Goal: Information Seeking & Learning: Learn about a topic

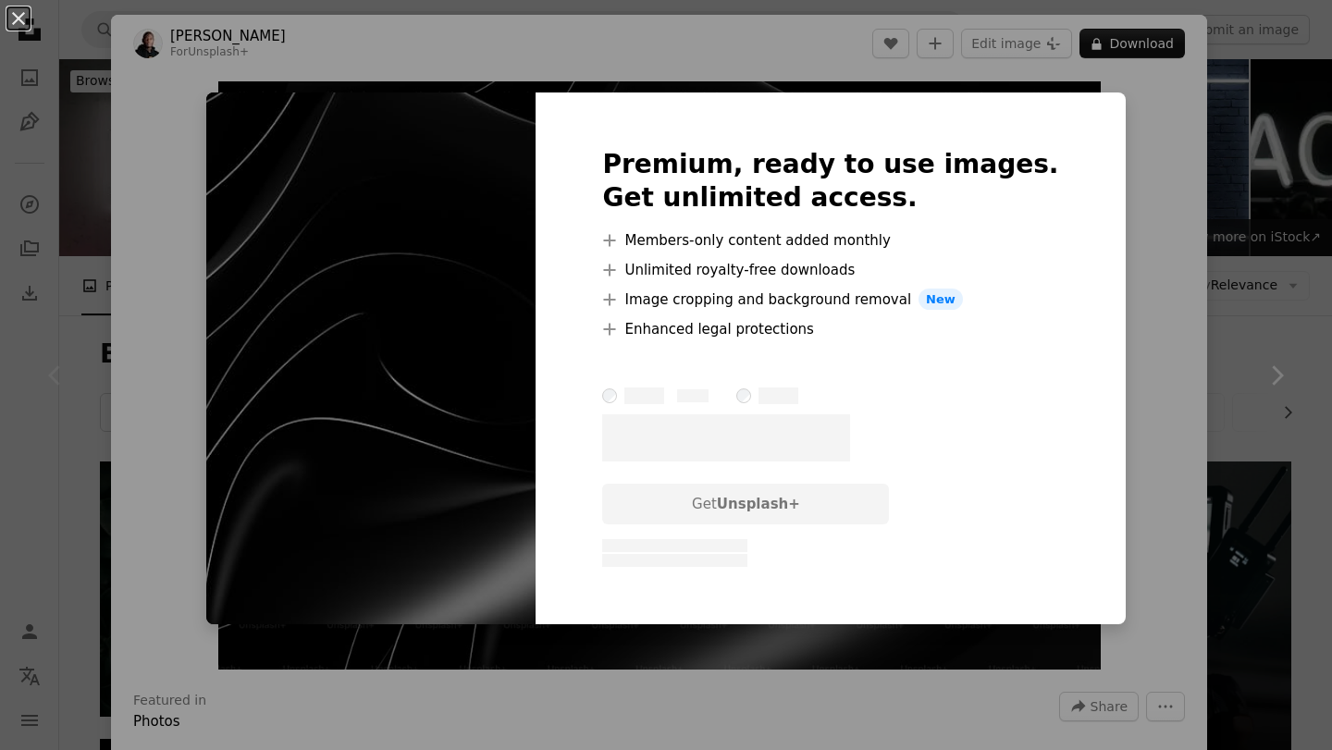
scroll to position [326, 0]
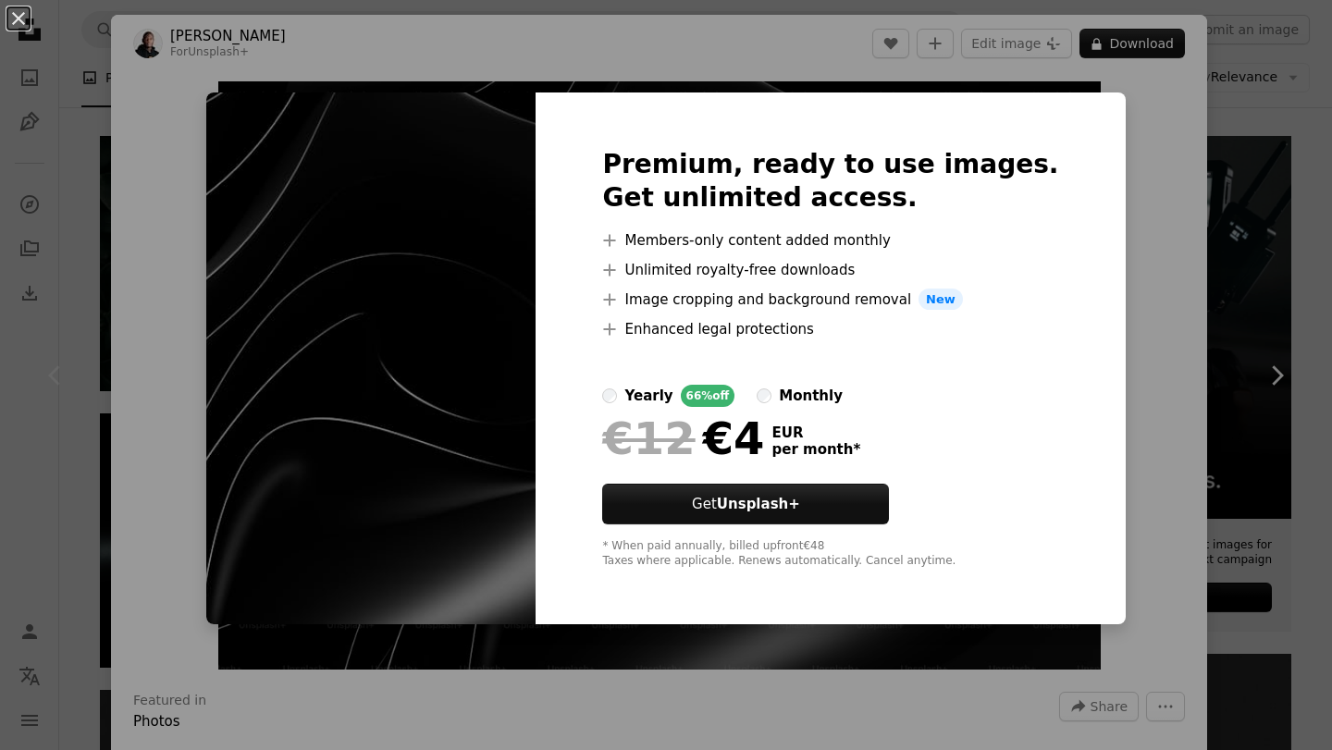
click at [817, 398] on label "monthly" at bounding box center [800, 396] width 86 height 22
click at [666, 390] on label "yearly 66% off" at bounding box center [668, 396] width 132 height 22
click at [1140, 322] on div "An X shape Premium, ready to use images. Get unlimited access. A plus sign Memb…" at bounding box center [666, 375] width 1332 height 750
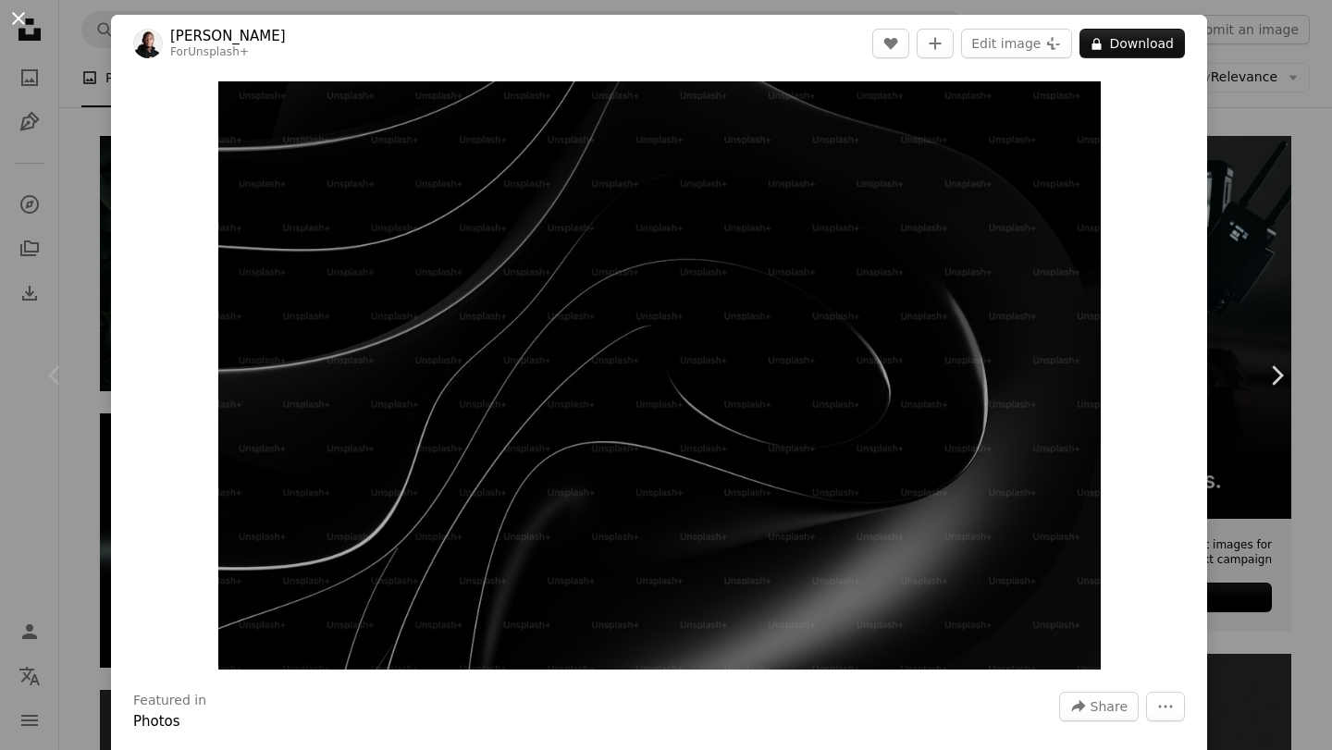
click at [13, 25] on button "An X shape" at bounding box center [18, 18] width 22 height 22
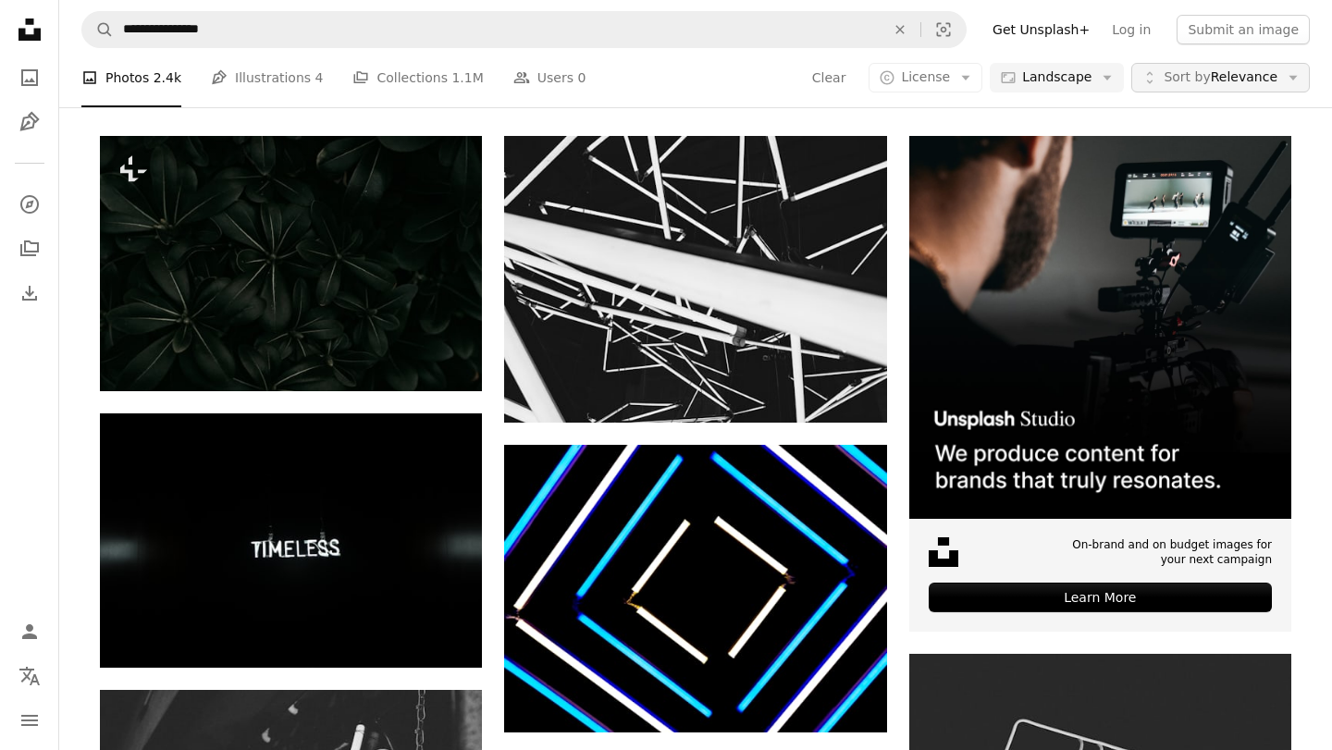
click at [1214, 82] on span "Sort by Relevance" at bounding box center [1221, 77] width 114 height 19
click at [1208, 84] on span "Sort by" at bounding box center [1187, 76] width 46 height 15
click at [942, 70] on span "License" at bounding box center [925, 76] width 49 height 15
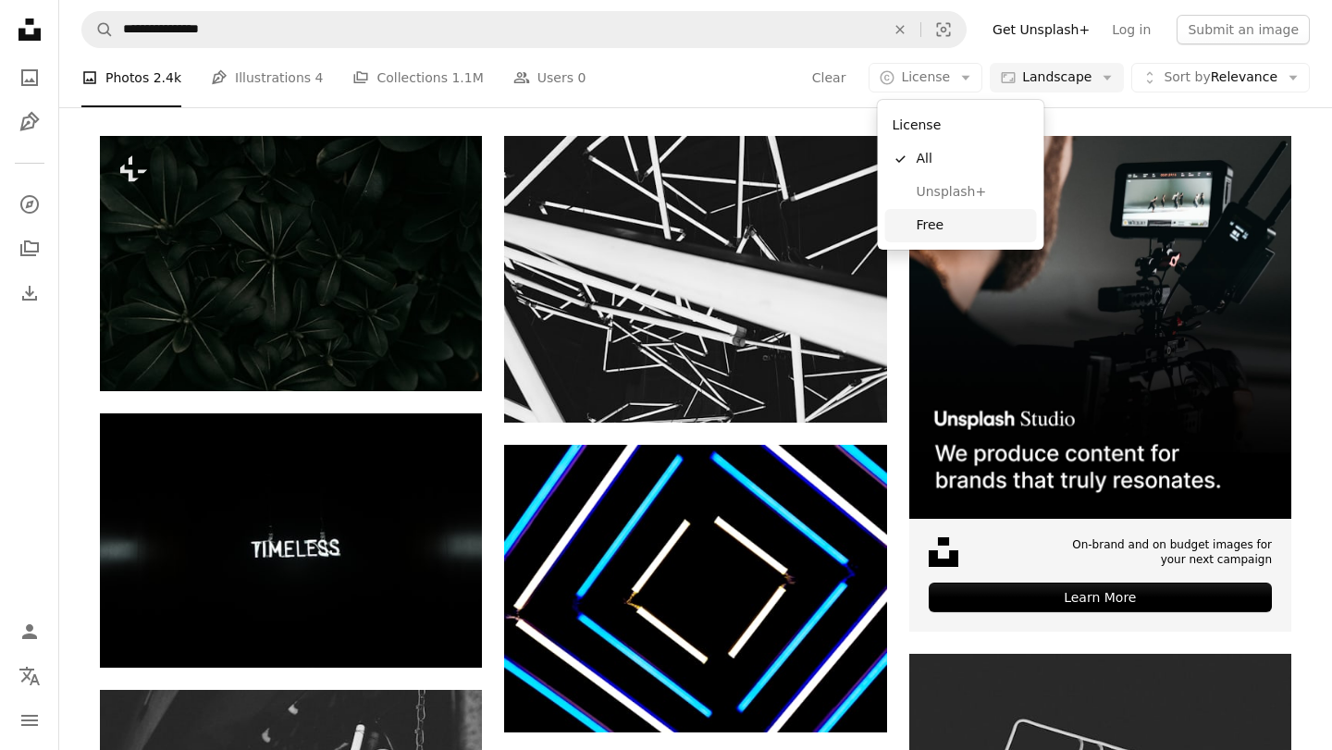
click at [942, 223] on span "Free" at bounding box center [973, 225] width 113 height 19
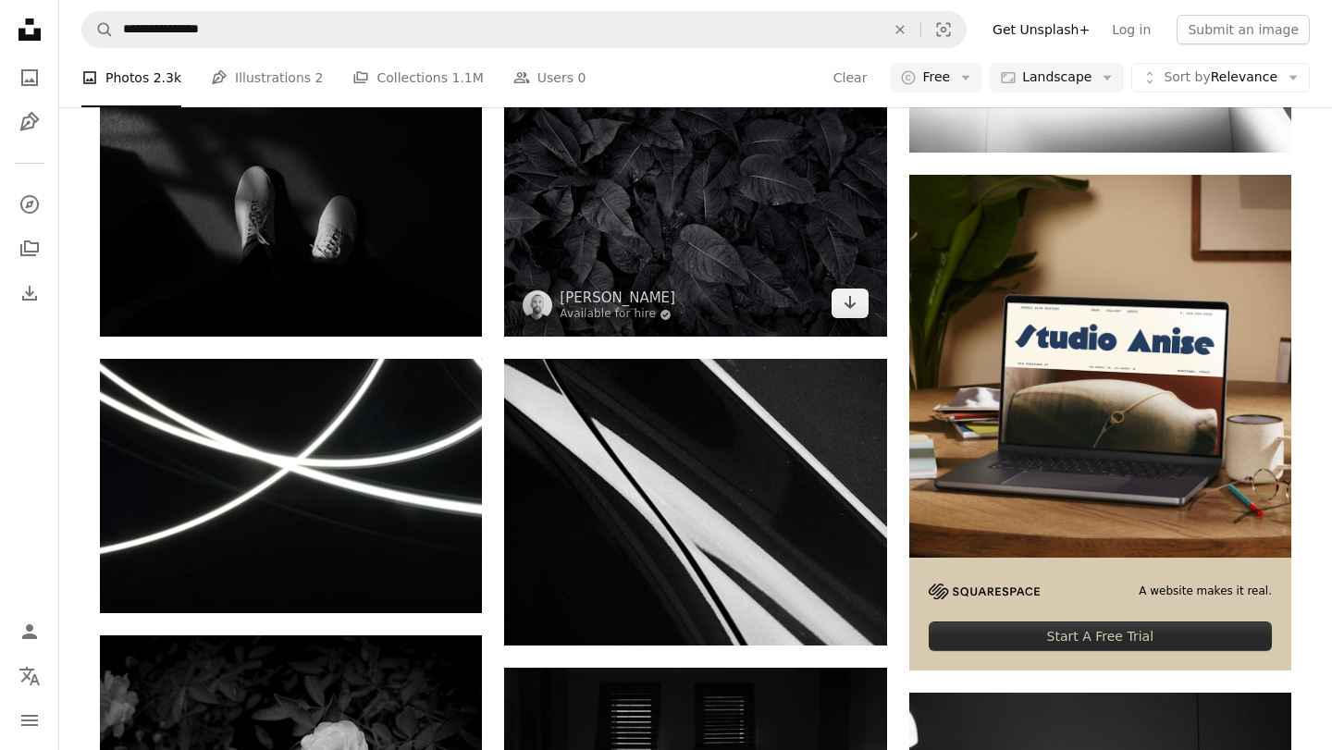
scroll to position [6006, 0]
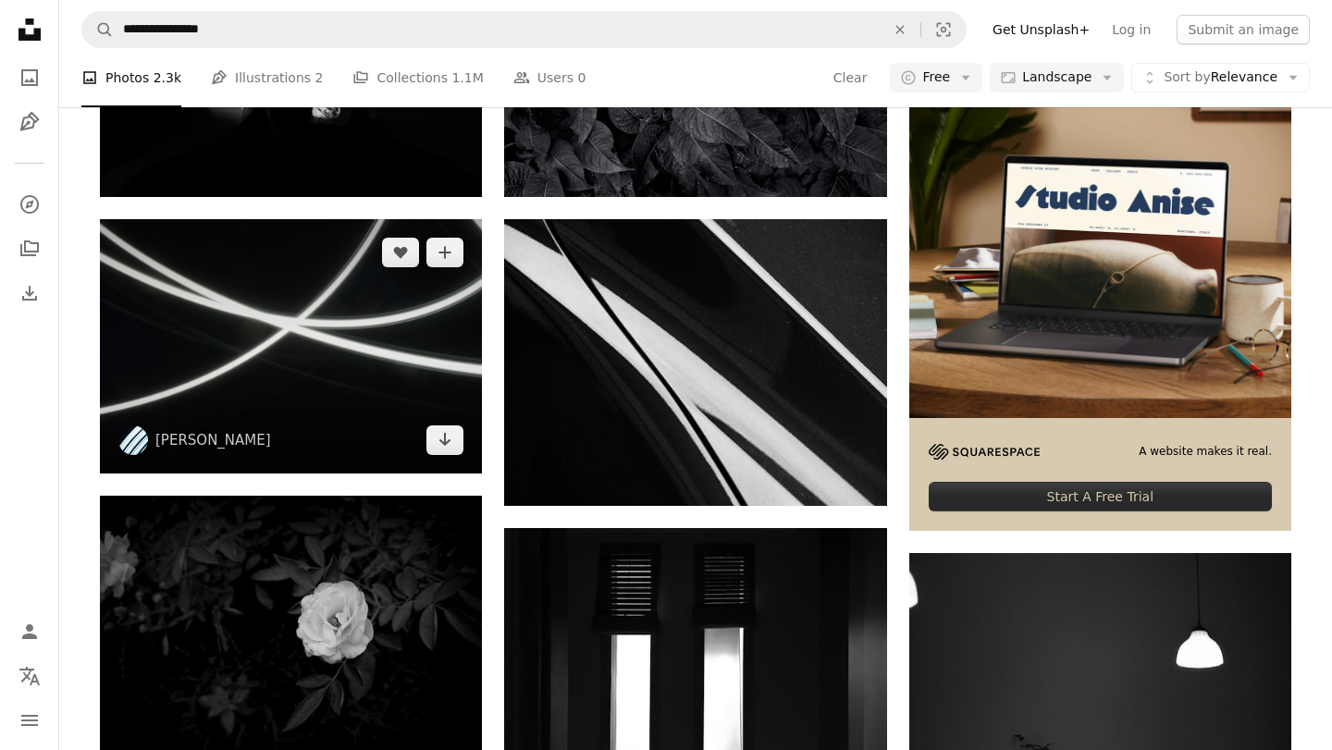
click at [227, 384] on img at bounding box center [291, 346] width 382 height 254
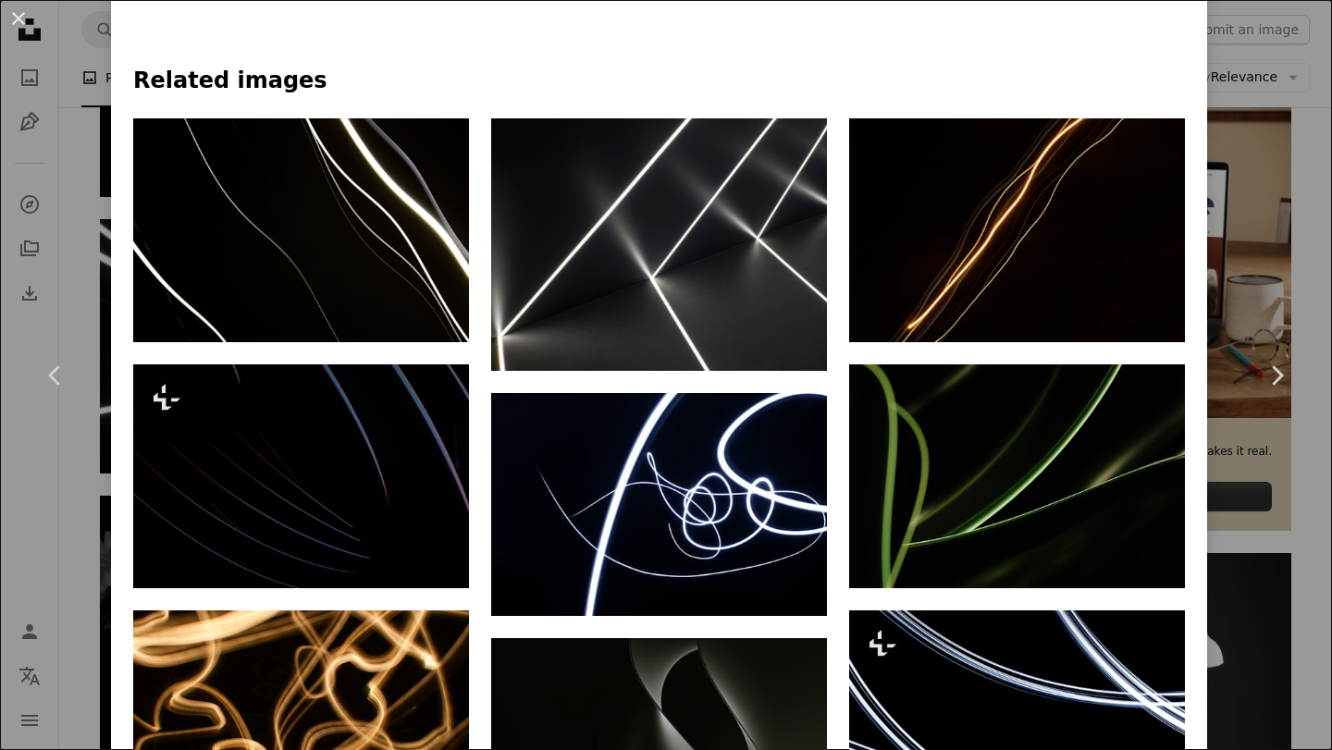
scroll to position [1205, 0]
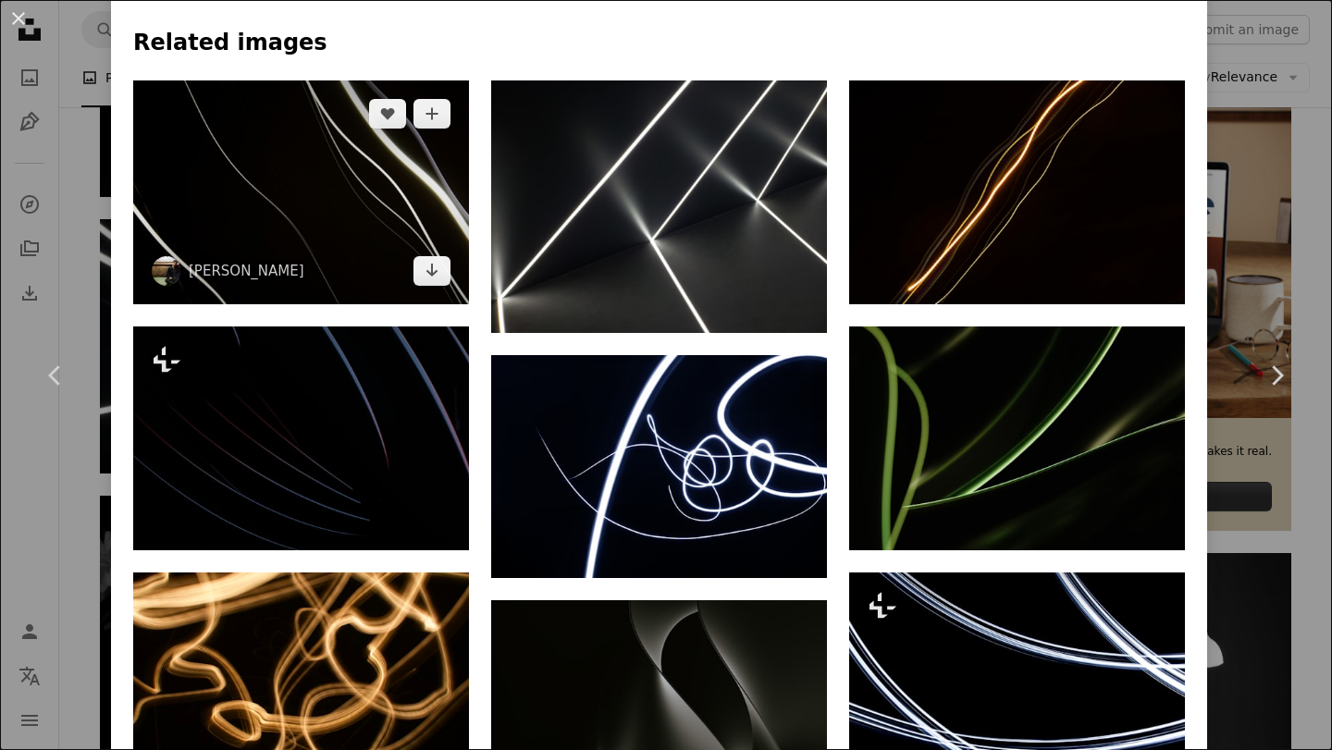
click at [416, 184] on img at bounding box center [301, 192] width 336 height 224
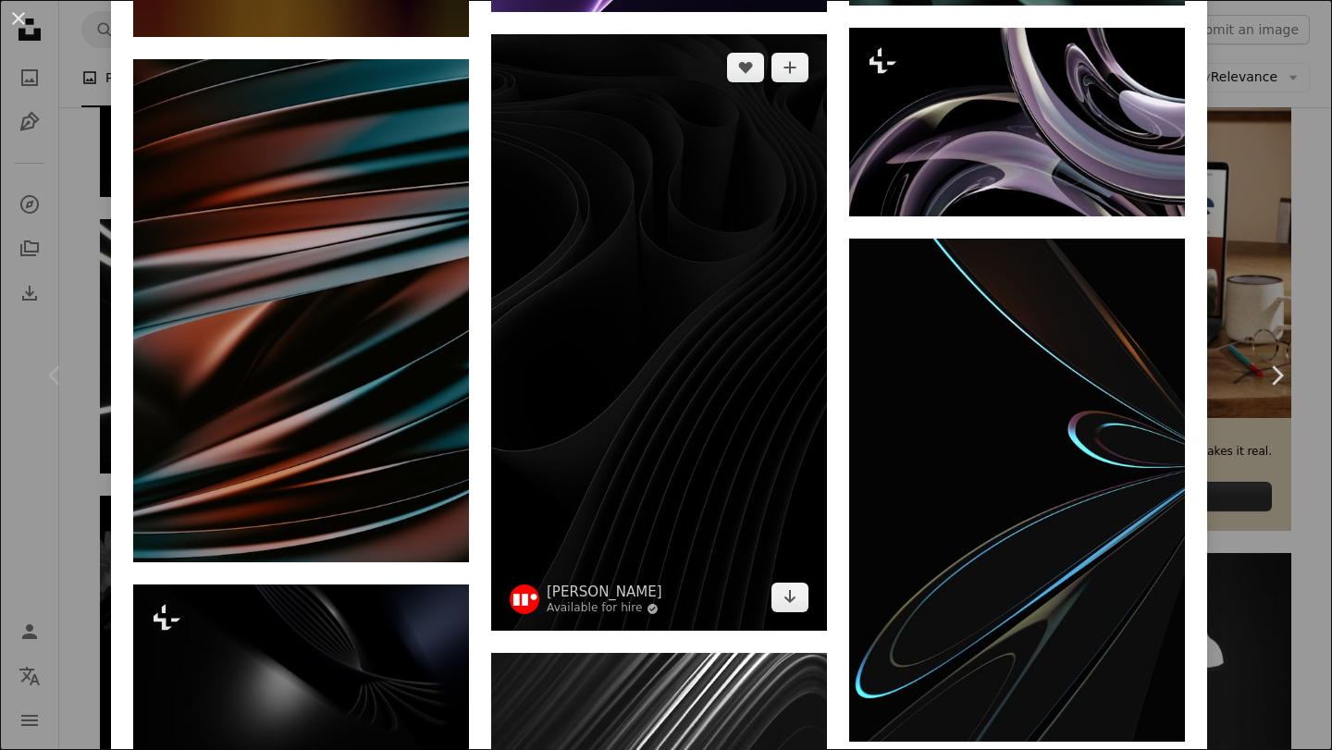
scroll to position [7013, 0]
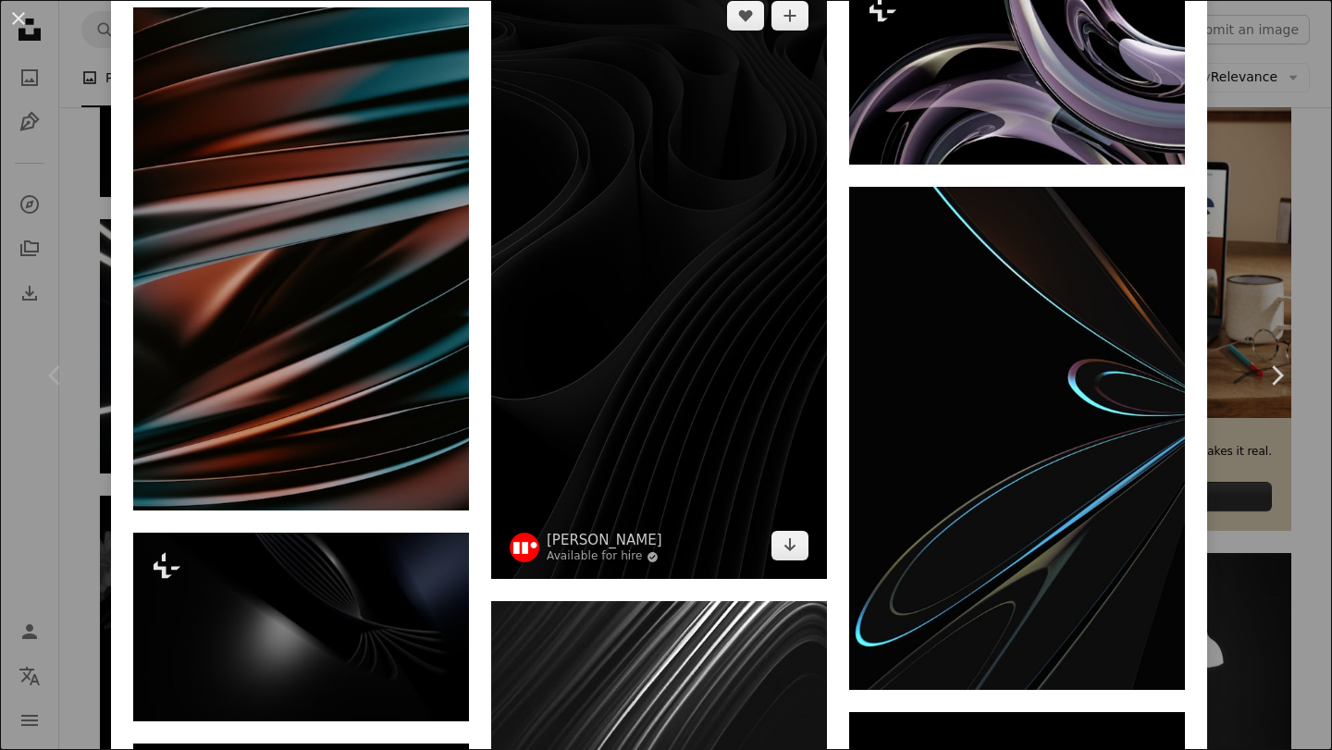
click at [686, 427] on img at bounding box center [659, 280] width 336 height 597
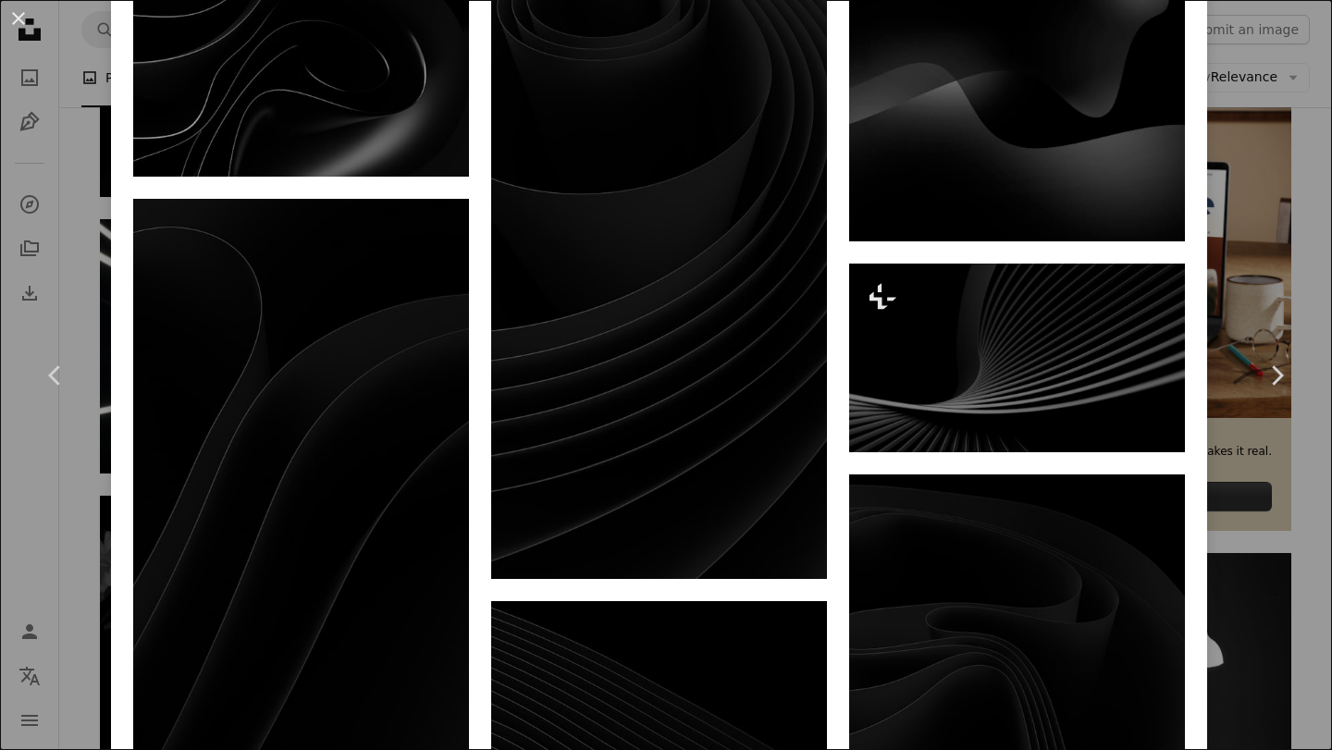
scroll to position [4037, 0]
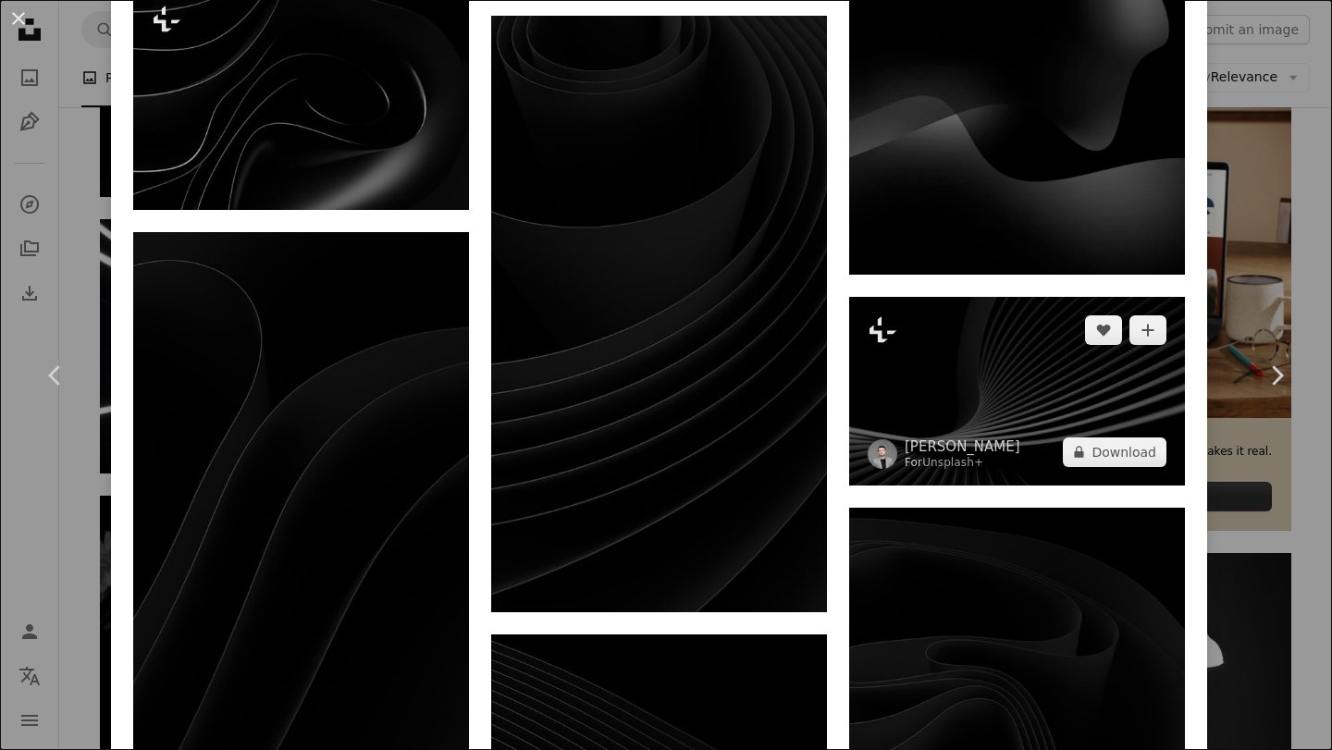
click at [1087, 449] on img at bounding box center [1017, 391] width 336 height 189
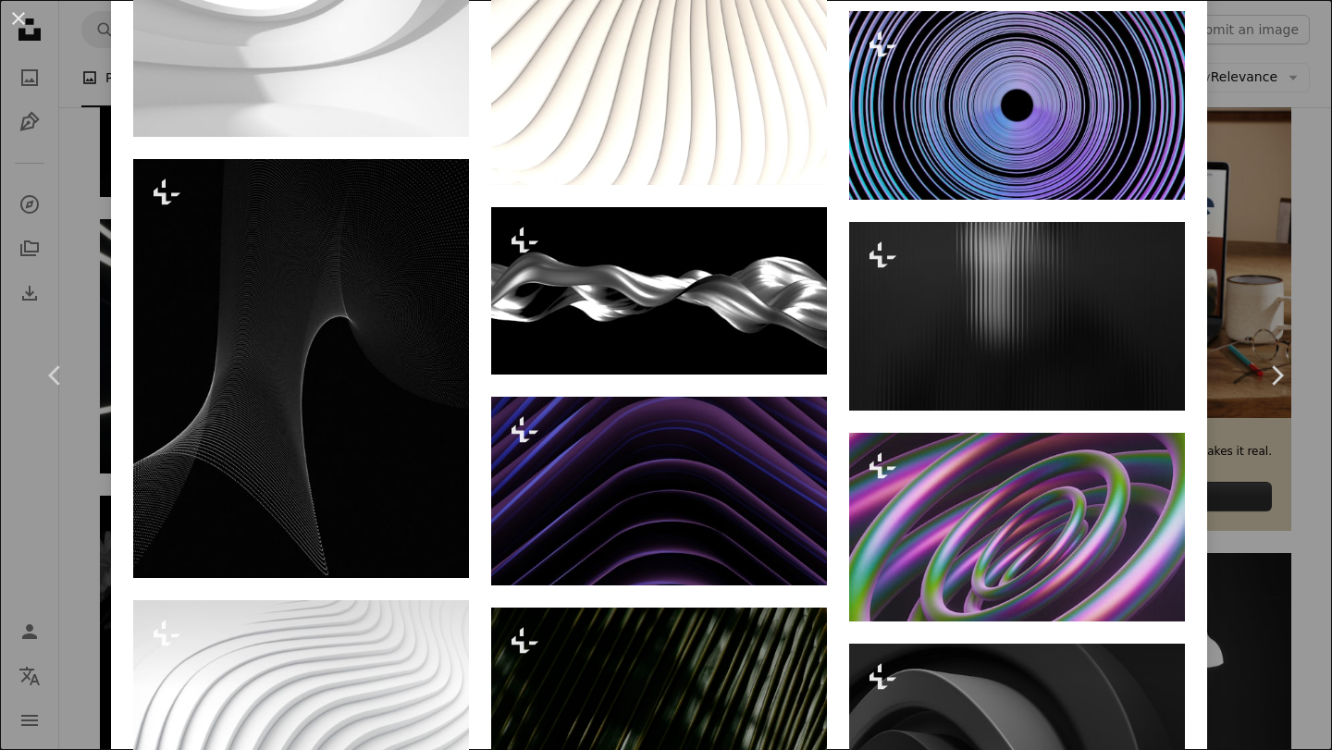
scroll to position [10058, 0]
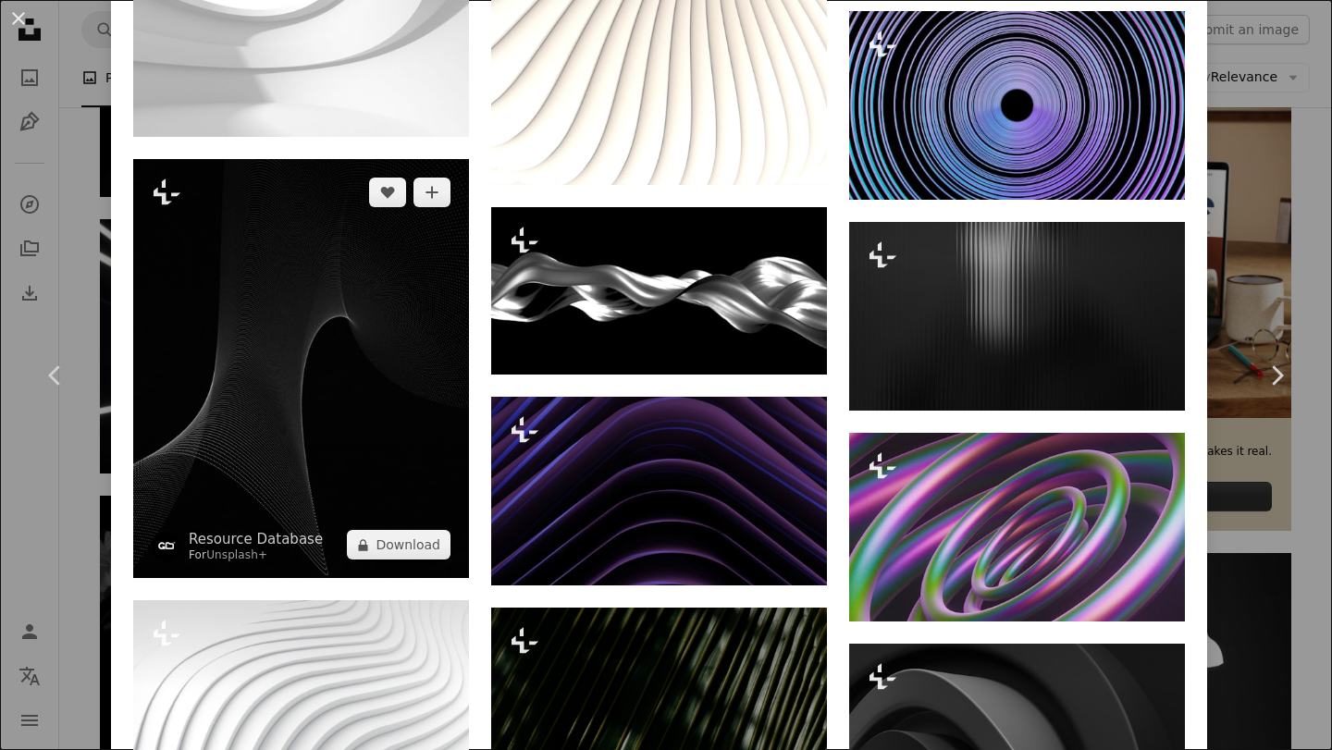
click at [390, 439] on img at bounding box center [301, 369] width 336 height 420
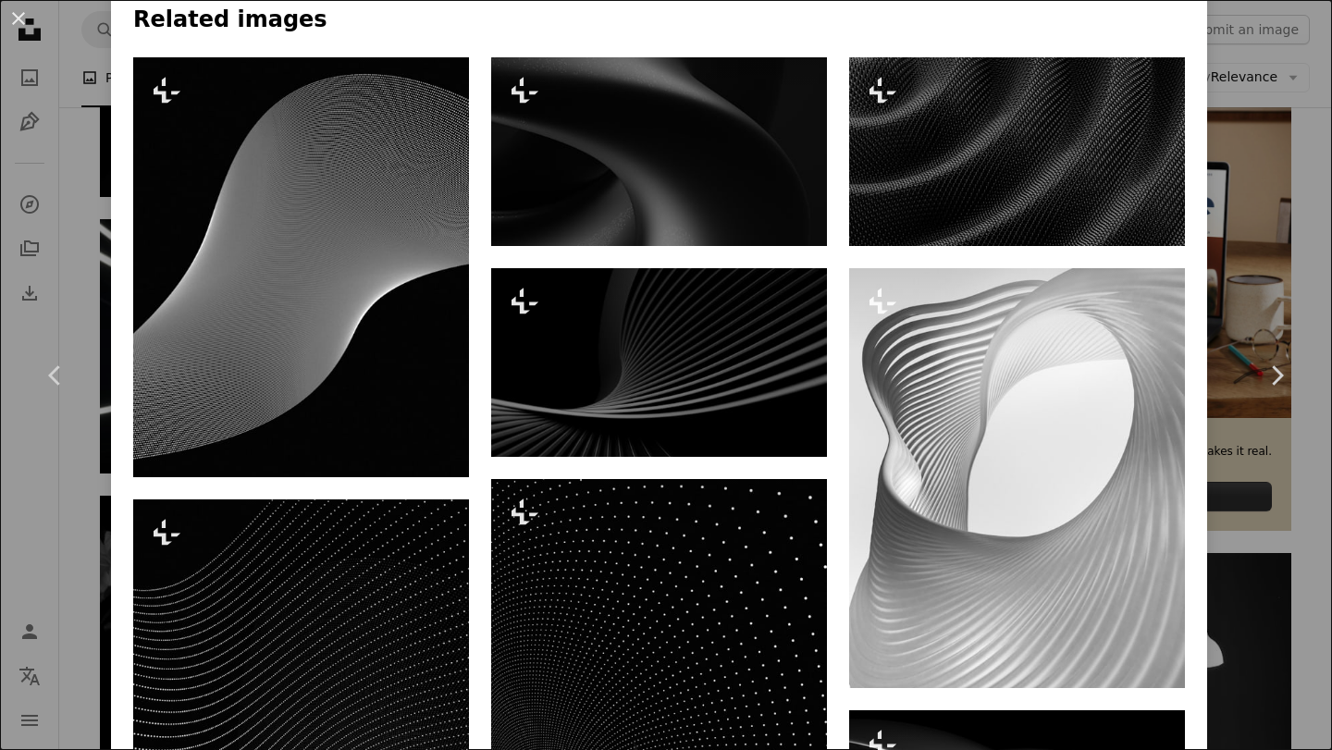
scroll to position [1398, 0]
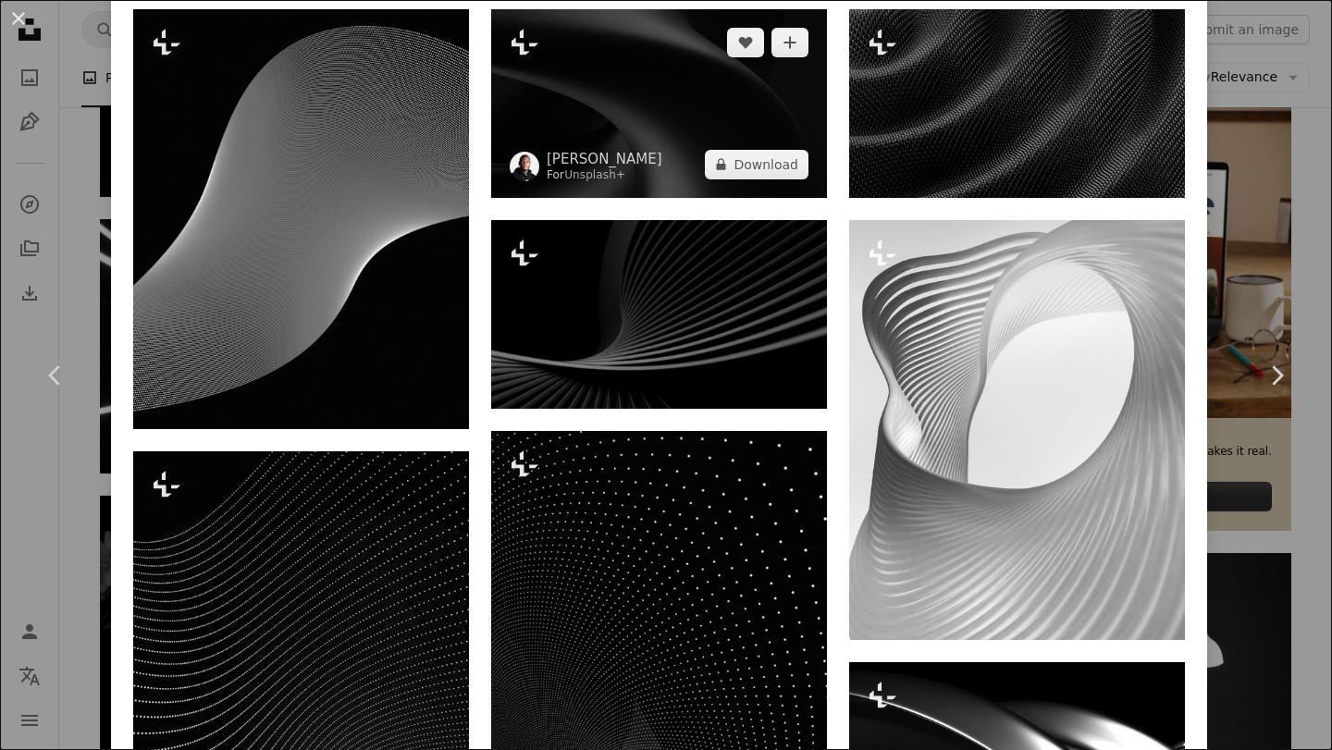
click at [646, 95] on img at bounding box center [659, 103] width 336 height 189
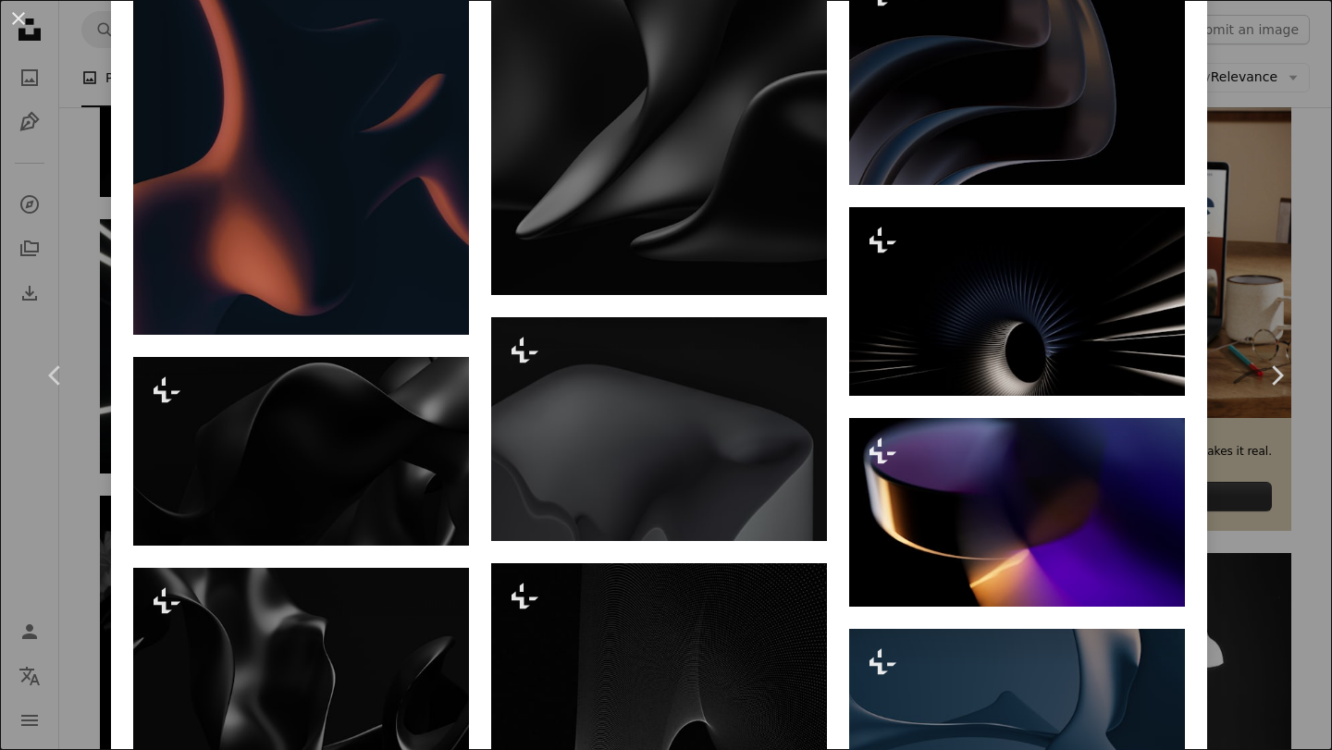
scroll to position [538, 0]
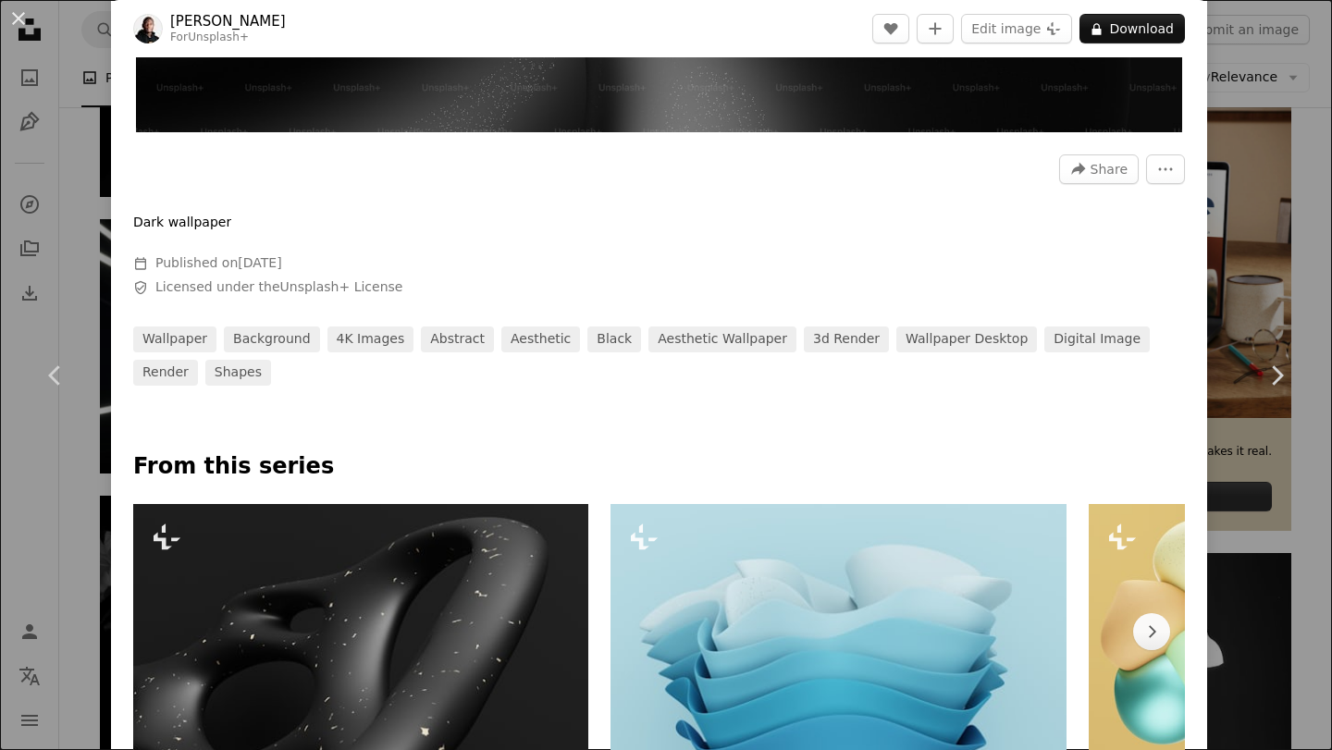
click at [1306, 241] on div "An X shape Chevron left Chevron right [PERSON_NAME] For Unsplash+ A heart A plu…" at bounding box center [666, 375] width 1332 height 750
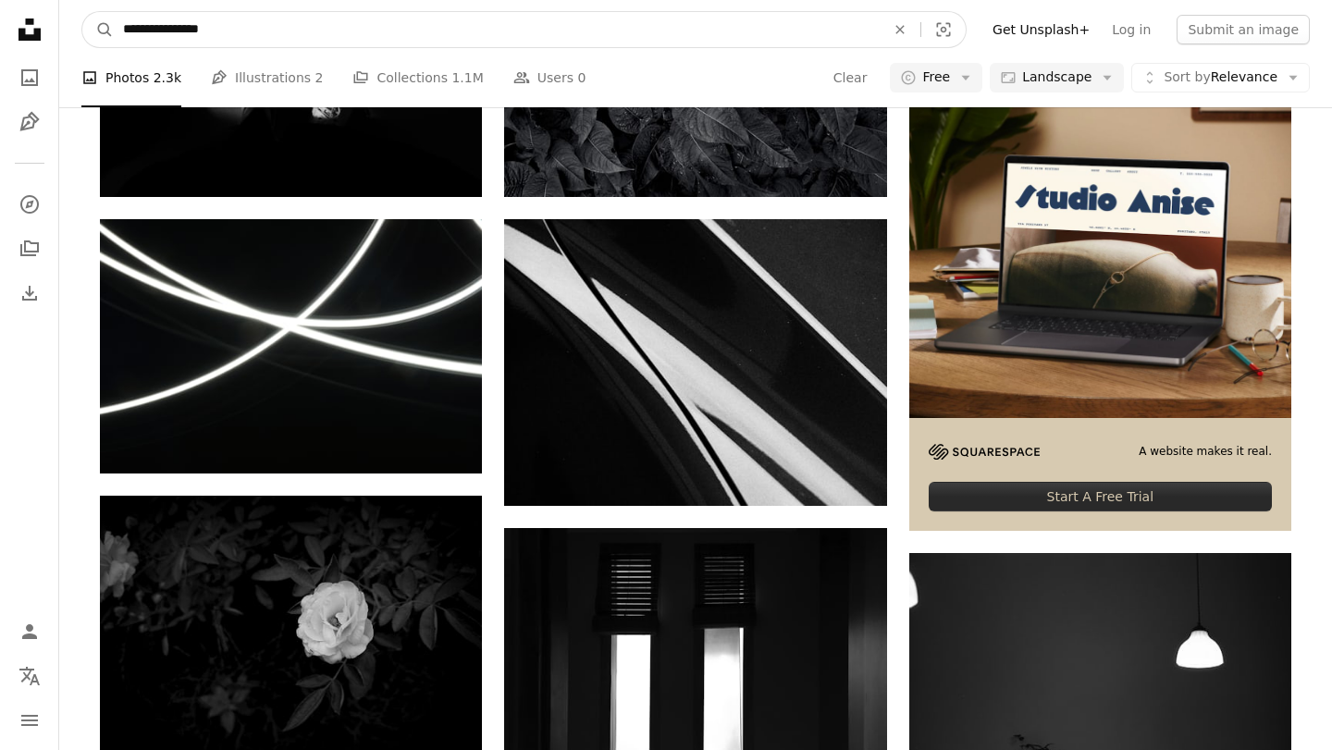
click at [177, 31] on input "**********" at bounding box center [497, 29] width 766 height 35
click at [178, 31] on input "**********" at bounding box center [497, 29] width 766 height 35
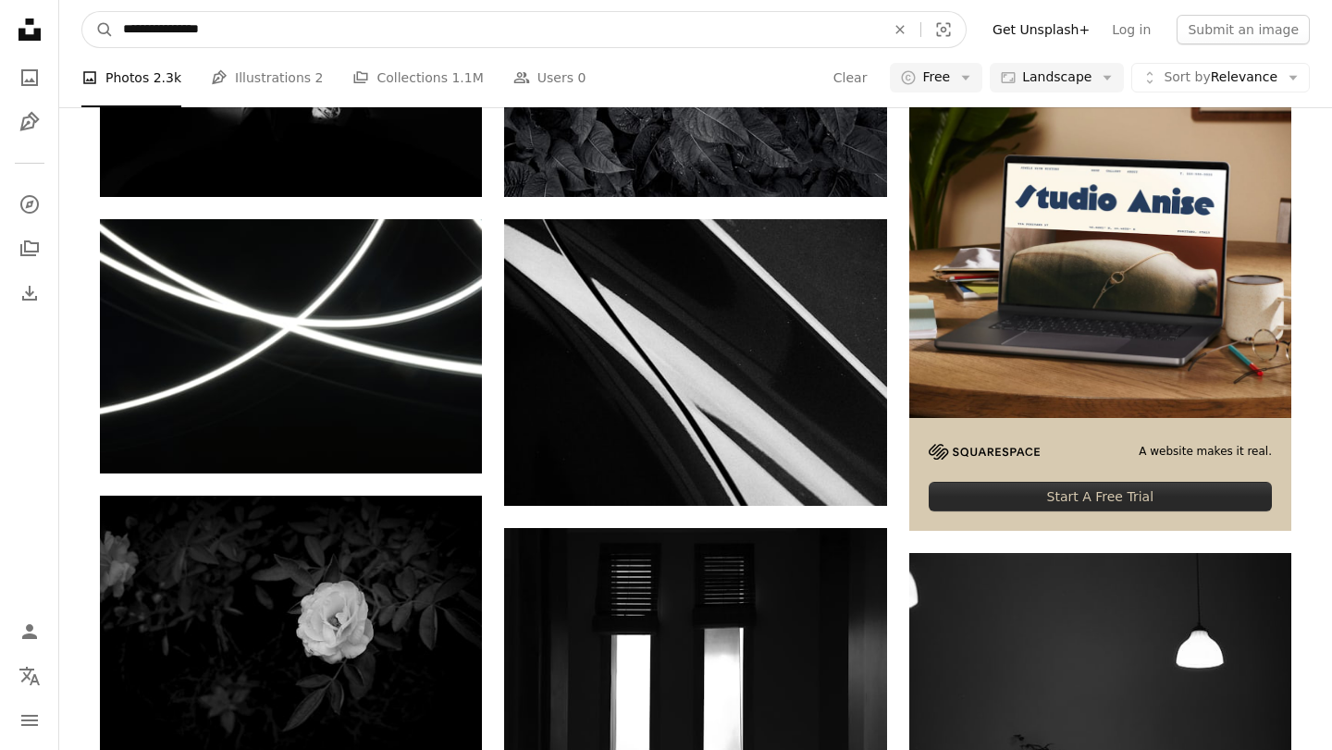
click at [178, 31] on input "**********" at bounding box center [497, 29] width 766 height 35
click at [260, 33] on input "**********" at bounding box center [497, 29] width 766 height 35
drag, startPoint x: 245, startPoint y: 31, endPoint x: 157, endPoint y: 26, distance: 88.1
click at [157, 26] on input "**********" at bounding box center [497, 29] width 766 height 35
type input "*****"
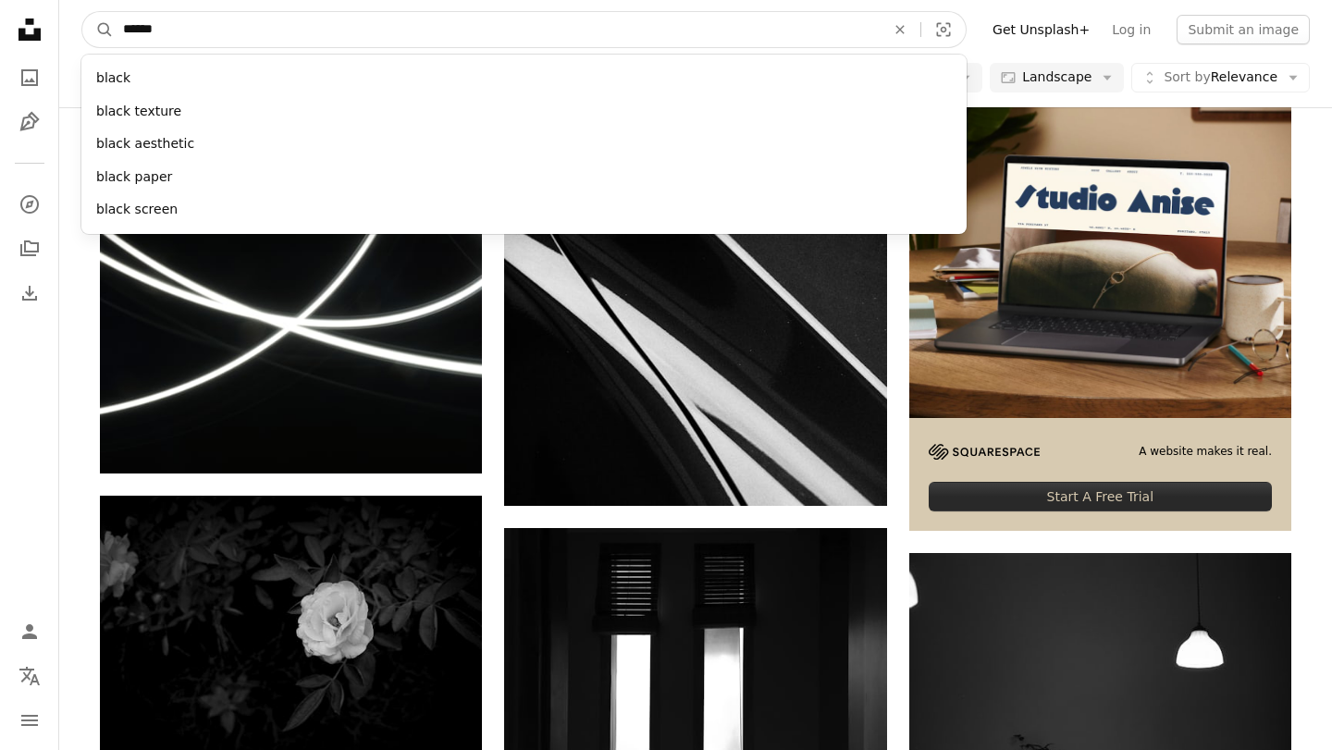
click button "A magnifying glass" at bounding box center [97, 29] width 31 height 35
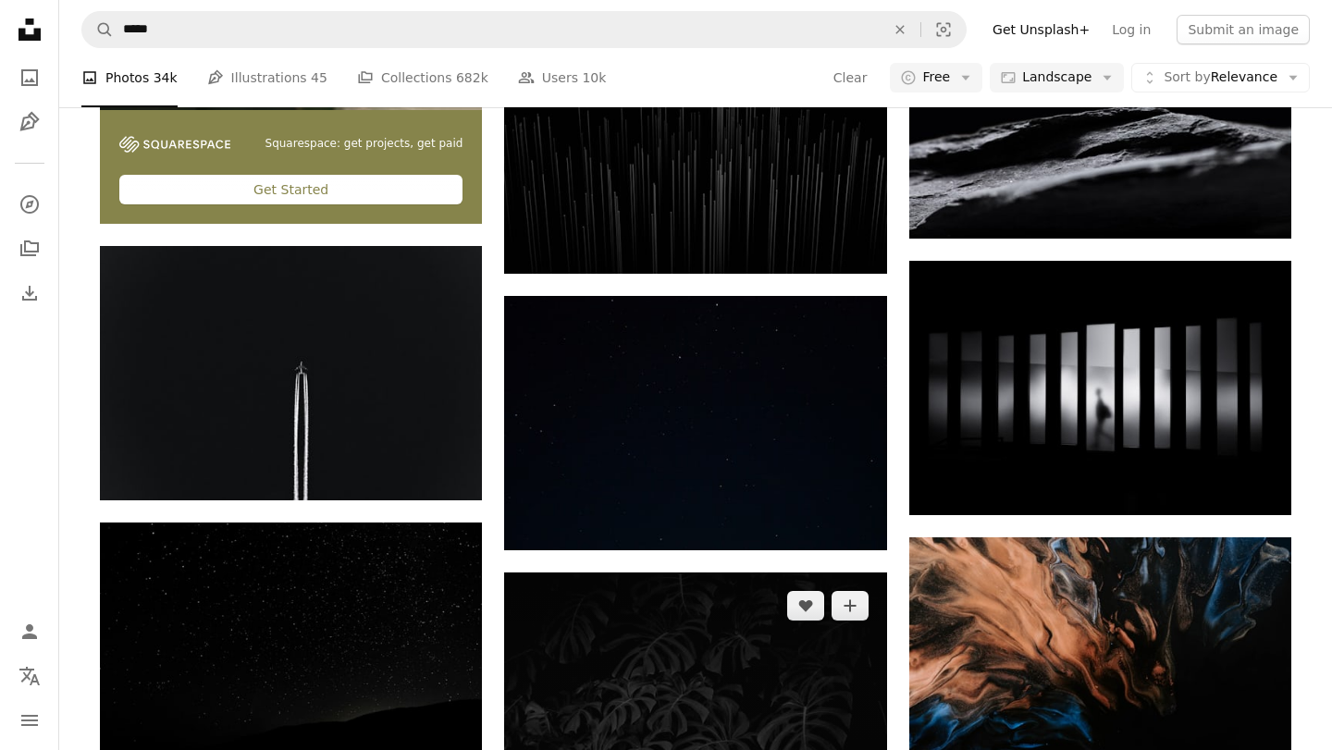
scroll to position [3429, 0]
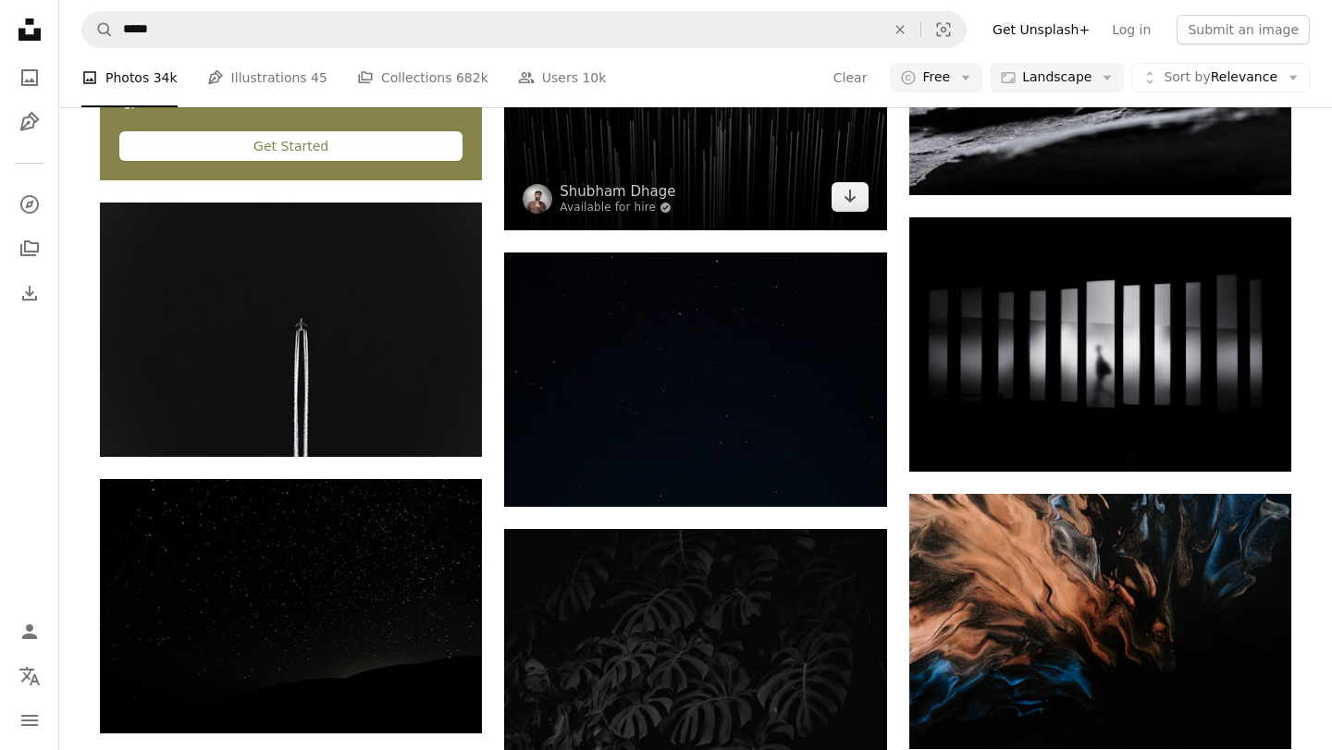
click at [768, 216] on img at bounding box center [695, 122] width 382 height 215
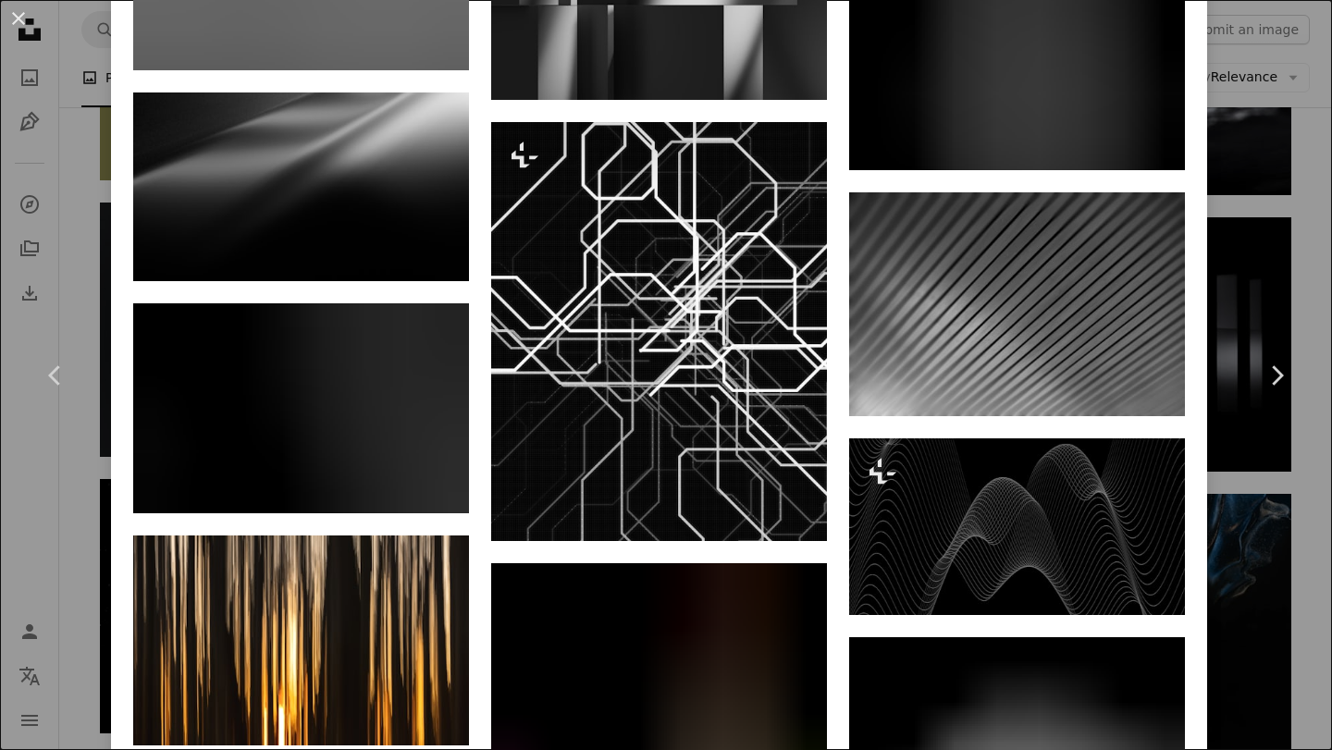
scroll to position [10621, 0]
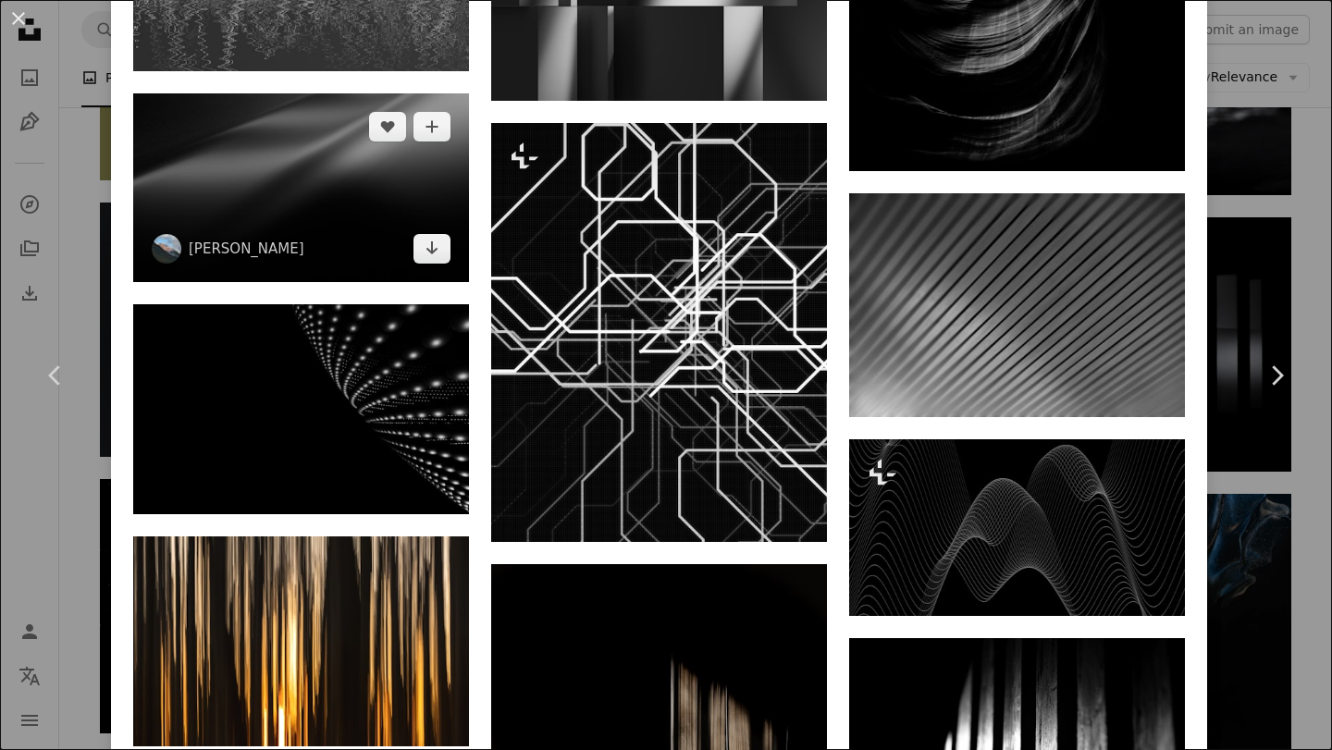
click at [382, 282] on img at bounding box center [301, 187] width 336 height 189
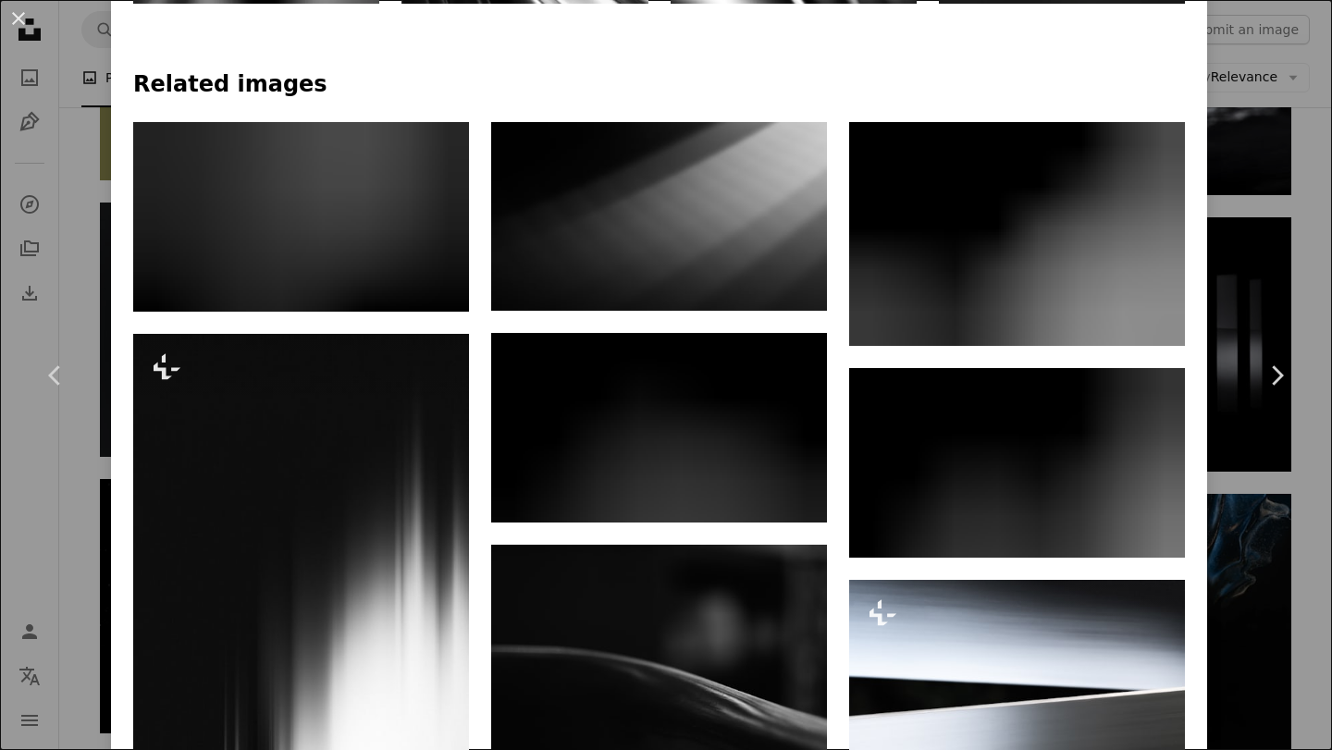
scroll to position [1140, 0]
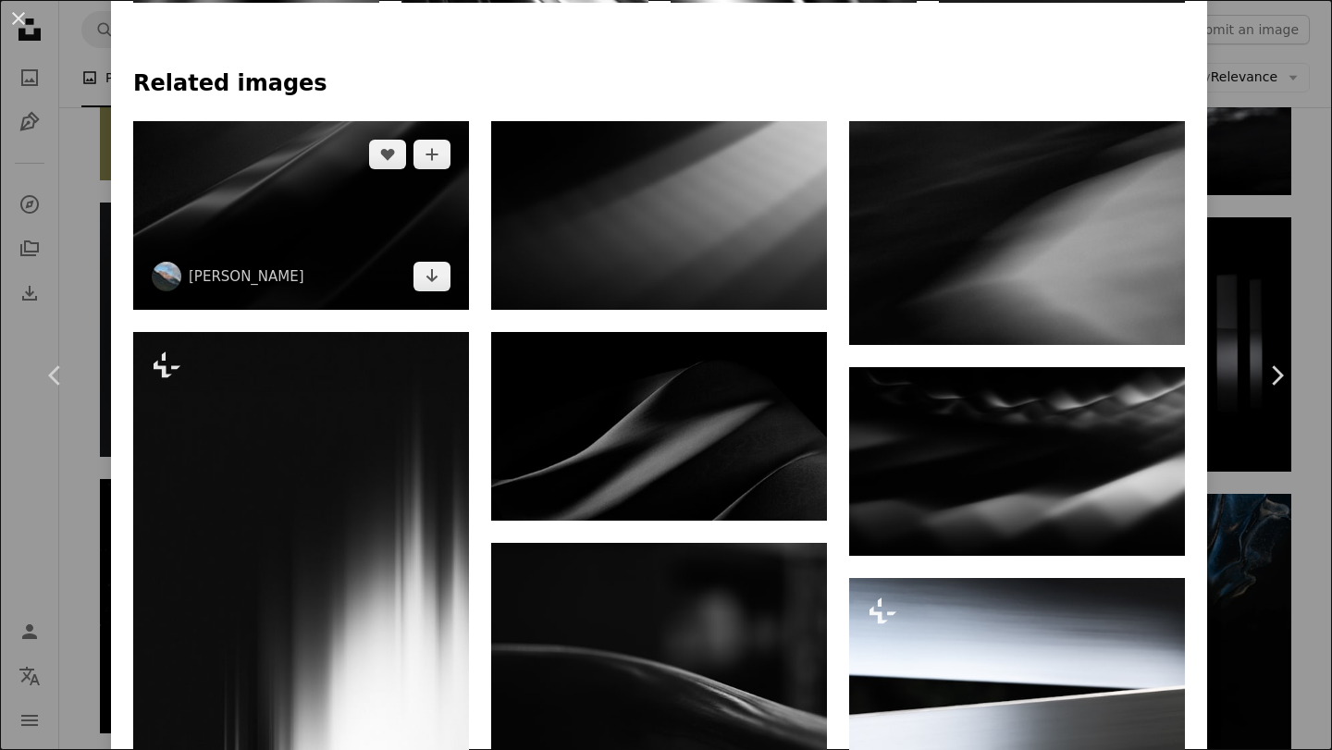
click at [352, 245] on img at bounding box center [301, 215] width 336 height 189
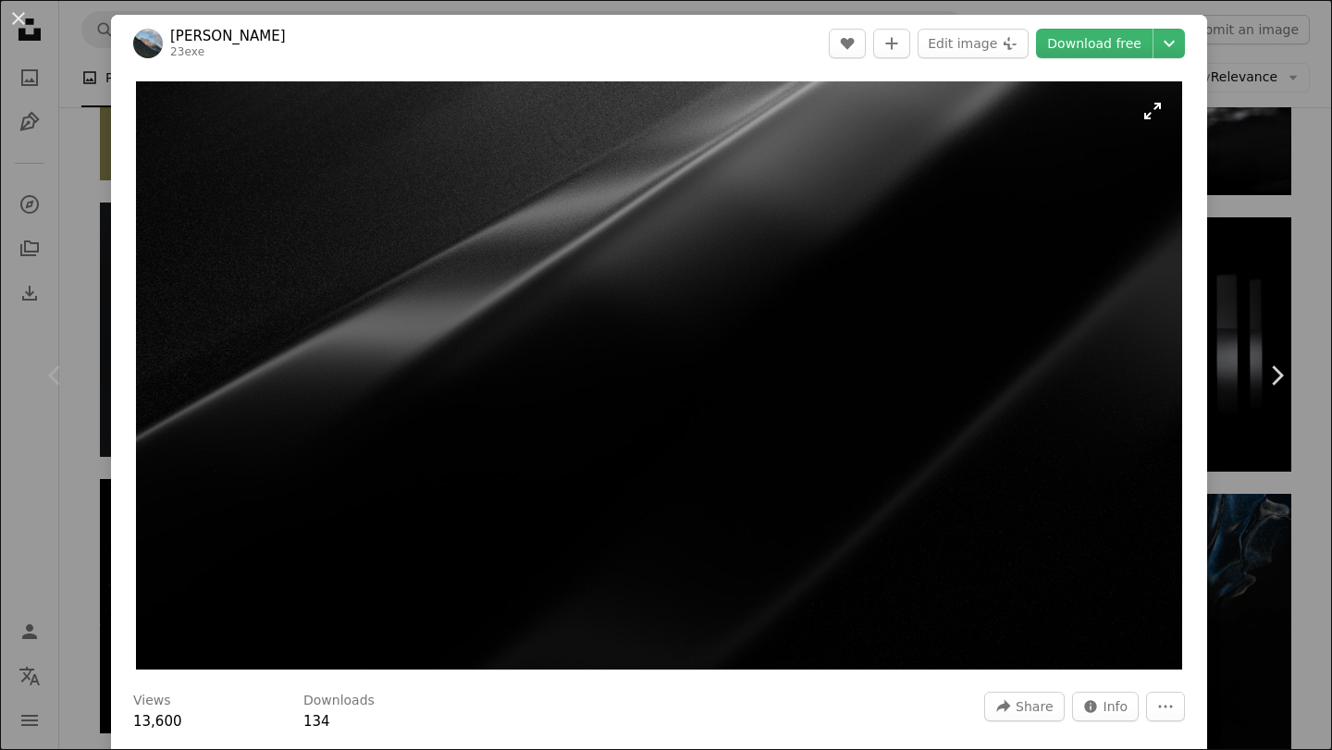
click at [639, 283] on img "Zoom in on this image" at bounding box center [659, 375] width 1046 height 588
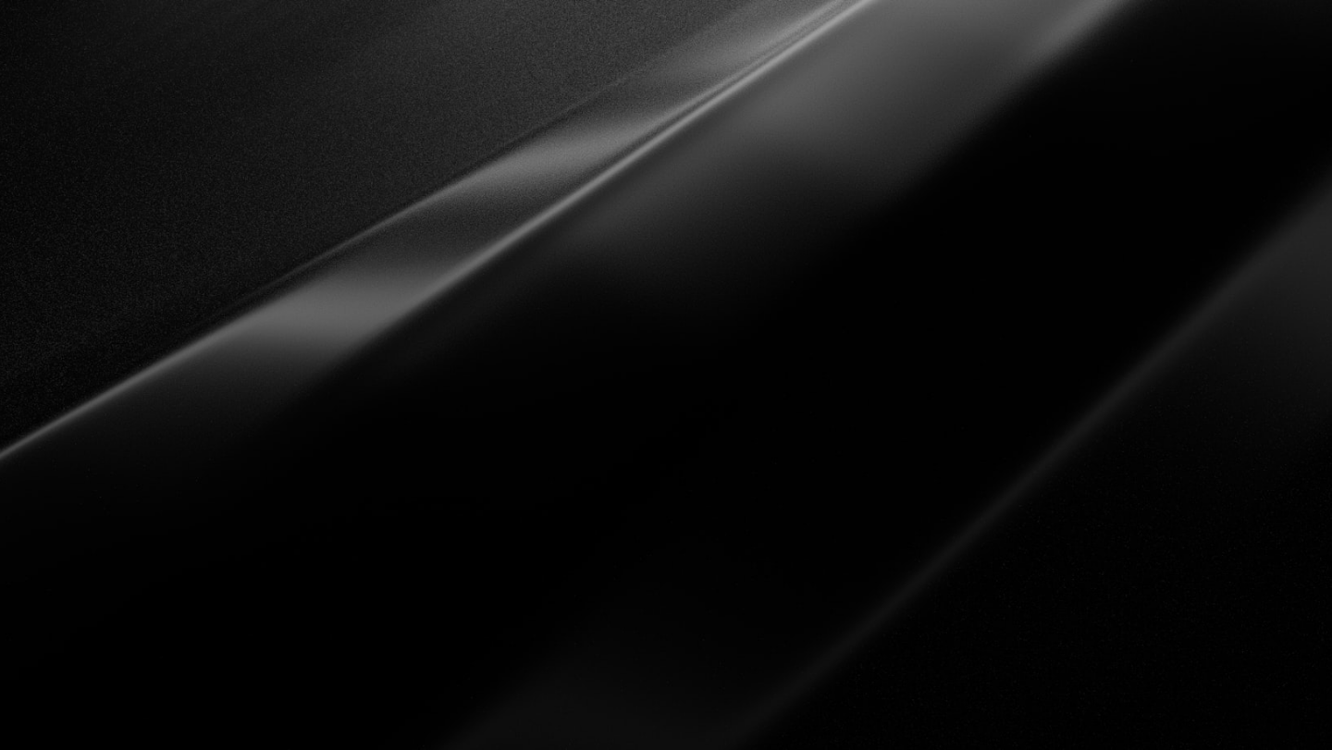
click at [639, 283] on img "Zoom out on this image" at bounding box center [666, 375] width 1334 height 750
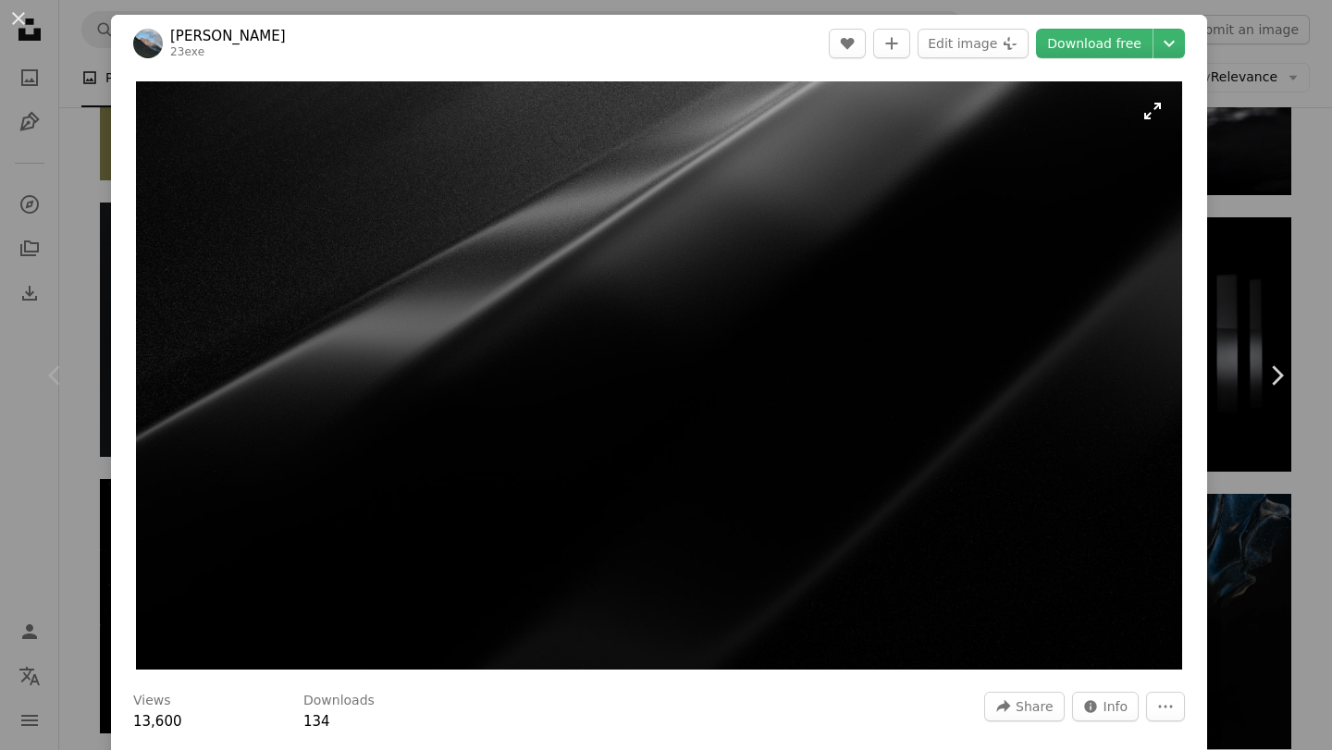
click at [639, 283] on img "Zoom in on this image" at bounding box center [659, 375] width 1046 height 588
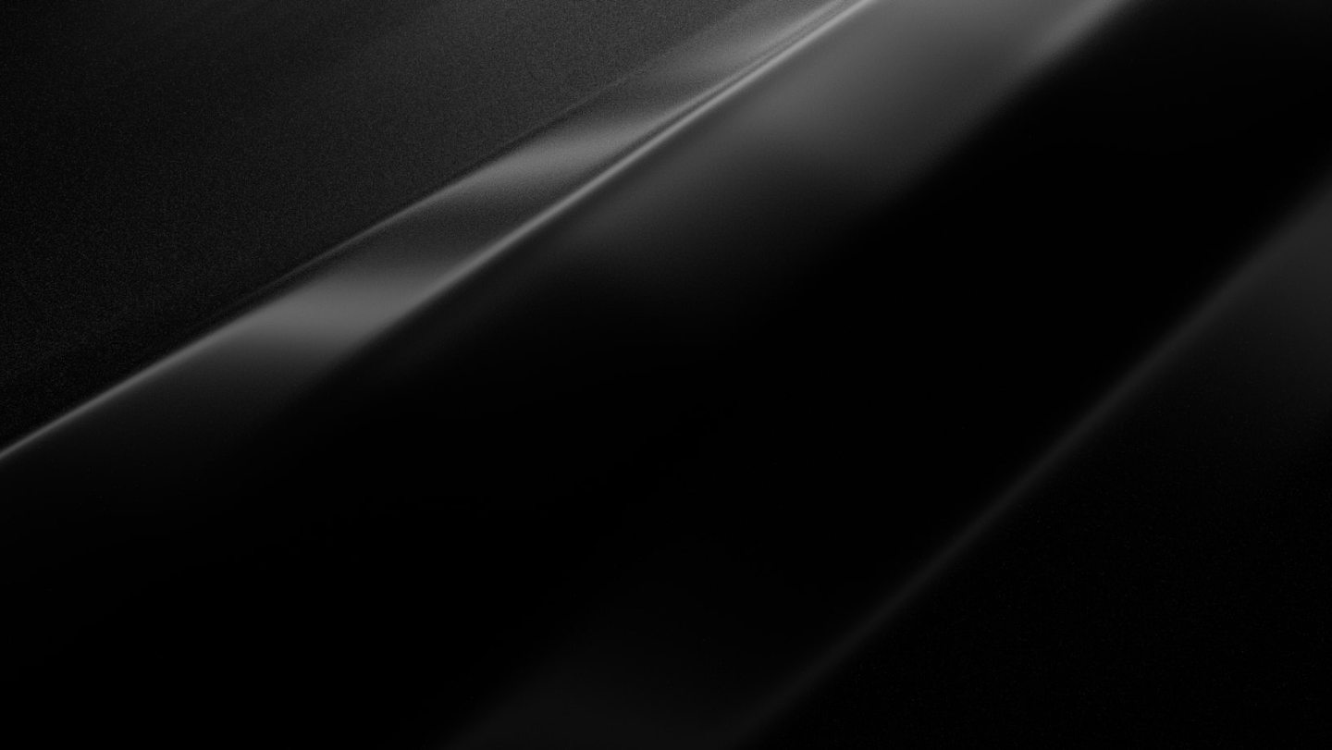
click at [639, 283] on img "Zoom out on this image" at bounding box center [666, 375] width 1334 height 750
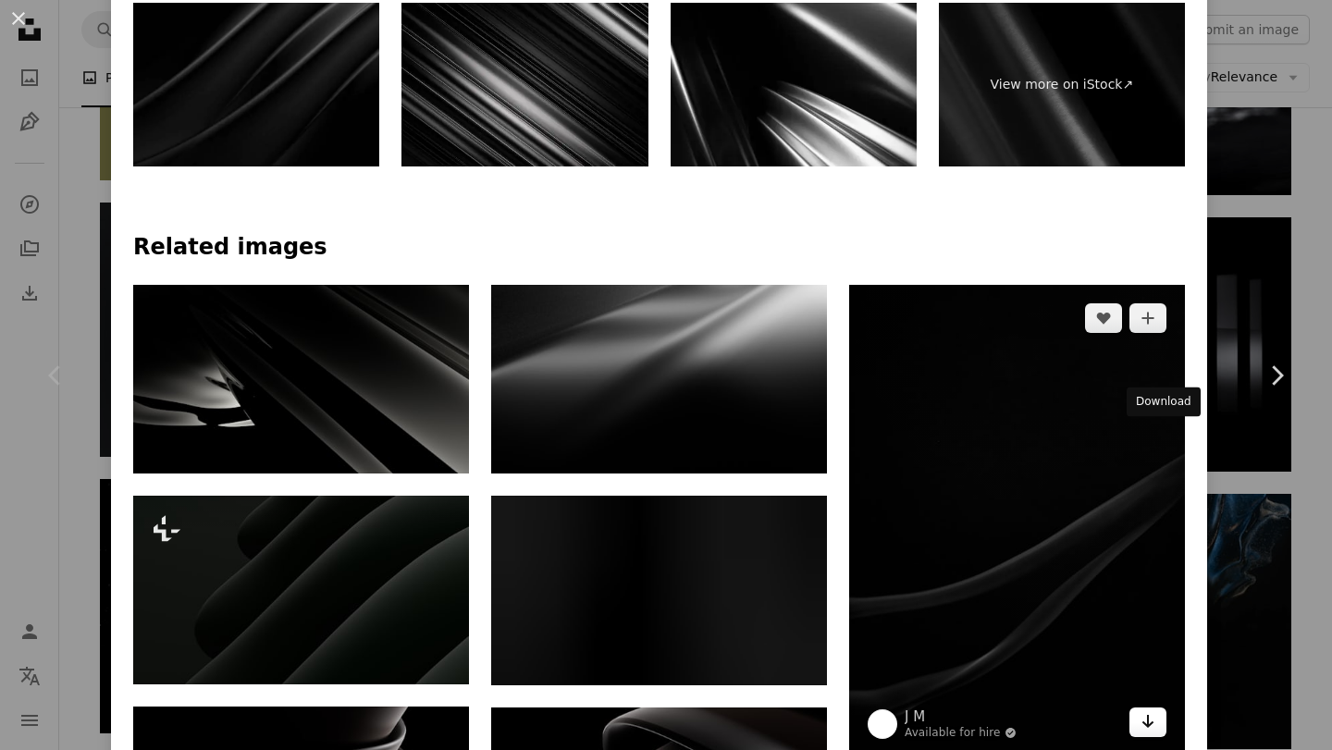
scroll to position [1277, 0]
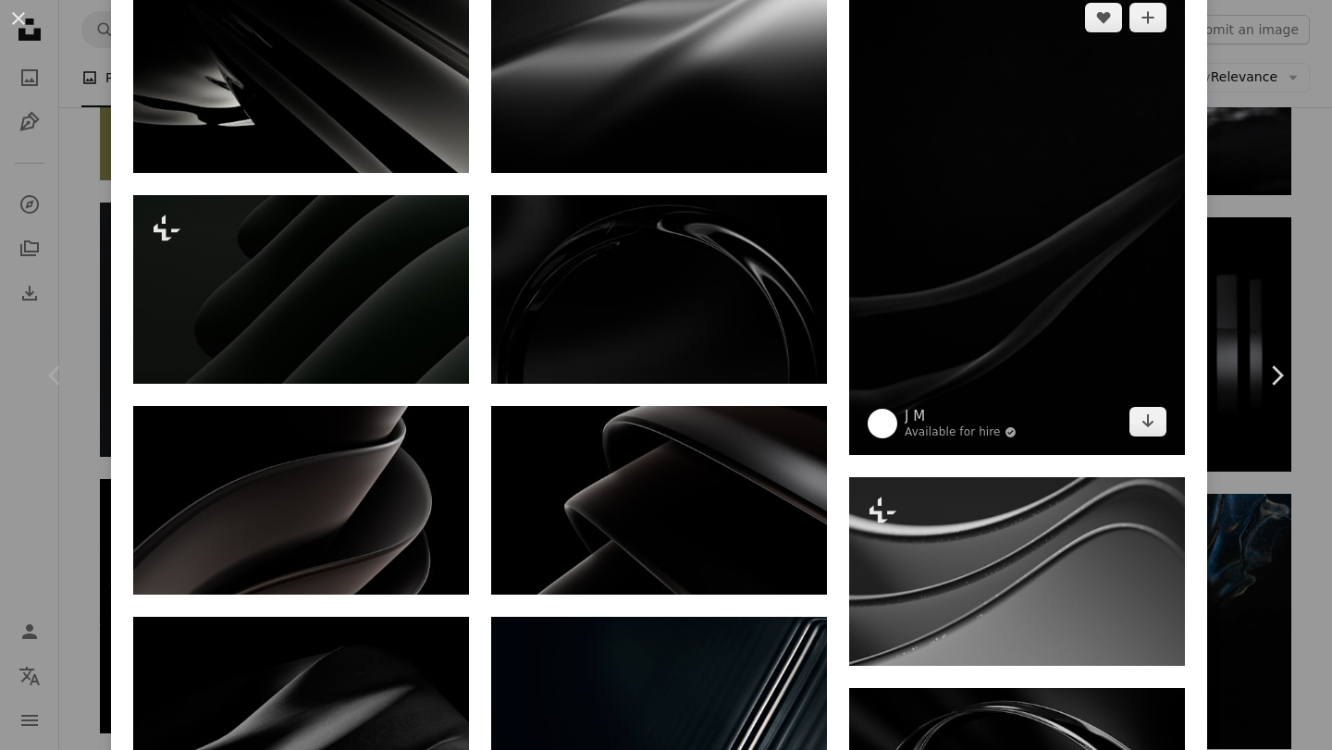
click at [1030, 292] on img at bounding box center [1017, 219] width 336 height 470
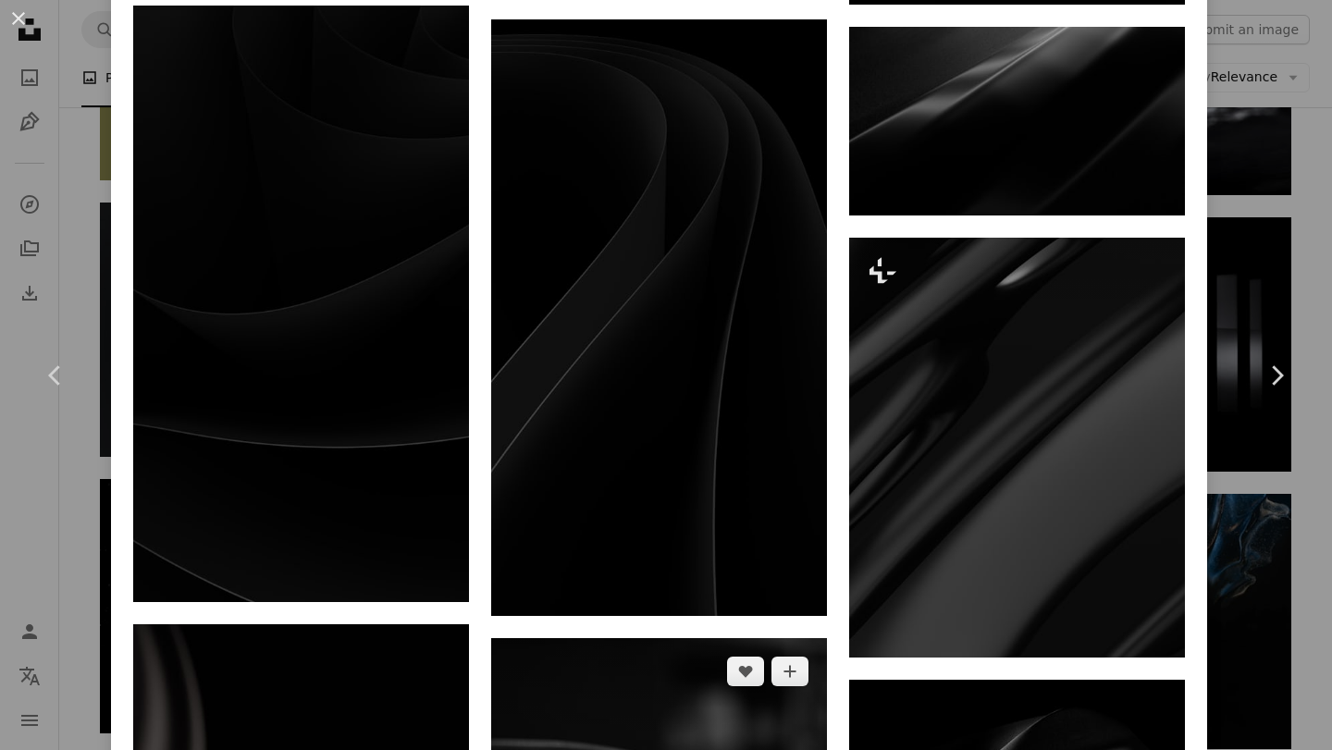
scroll to position [2158, 0]
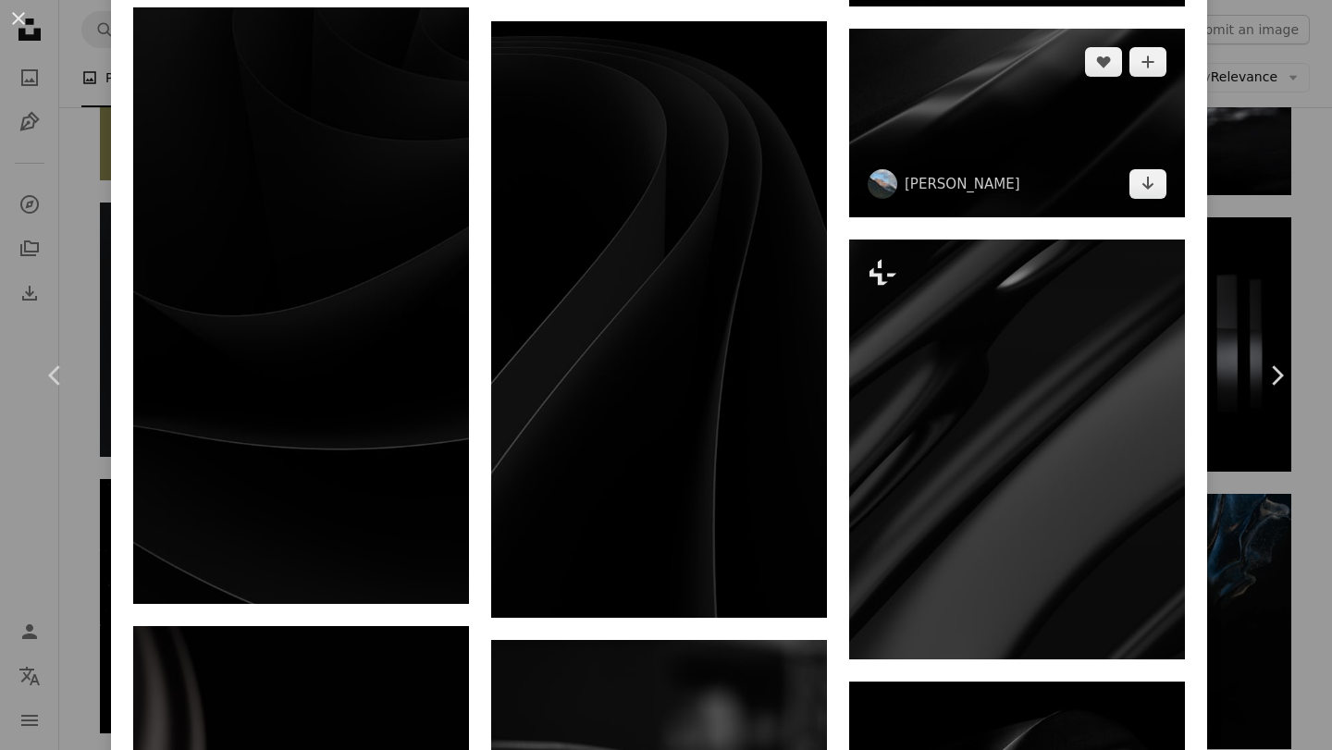
click at [999, 93] on img at bounding box center [1017, 123] width 336 height 189
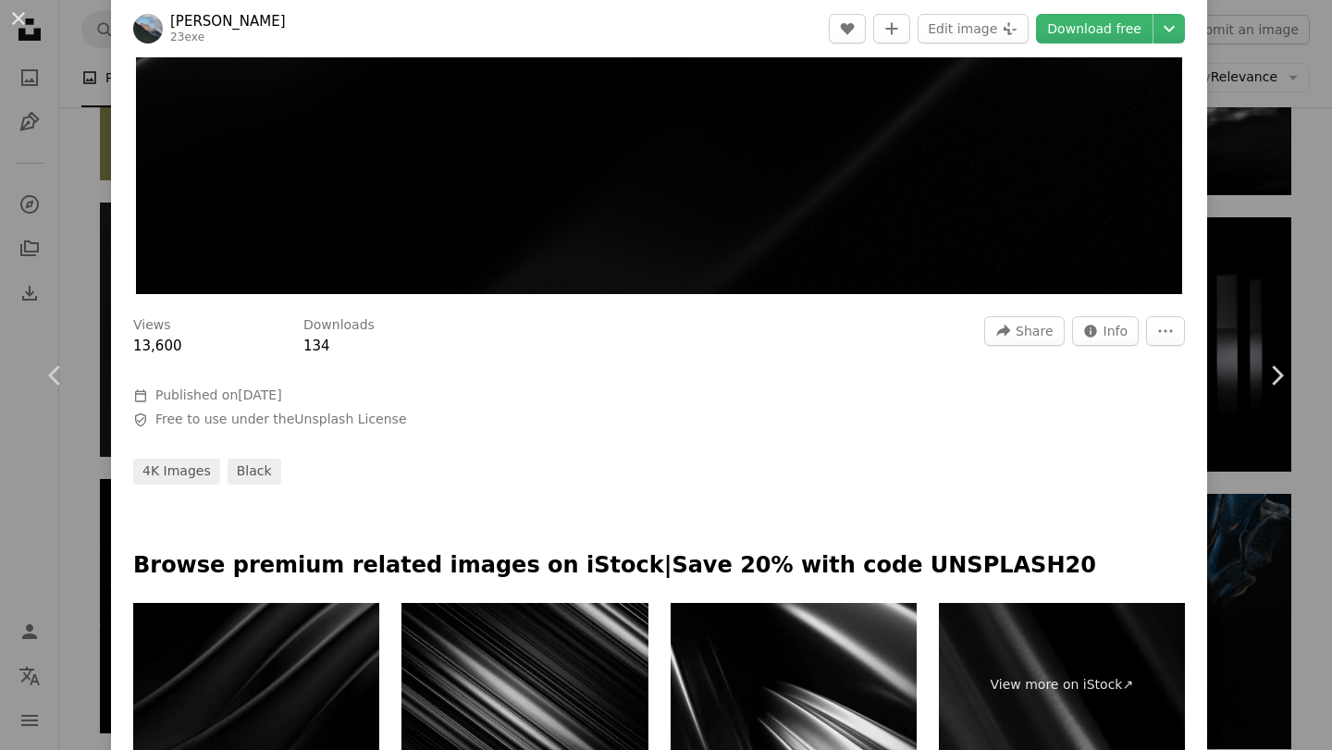
scroll to position [639, 0]
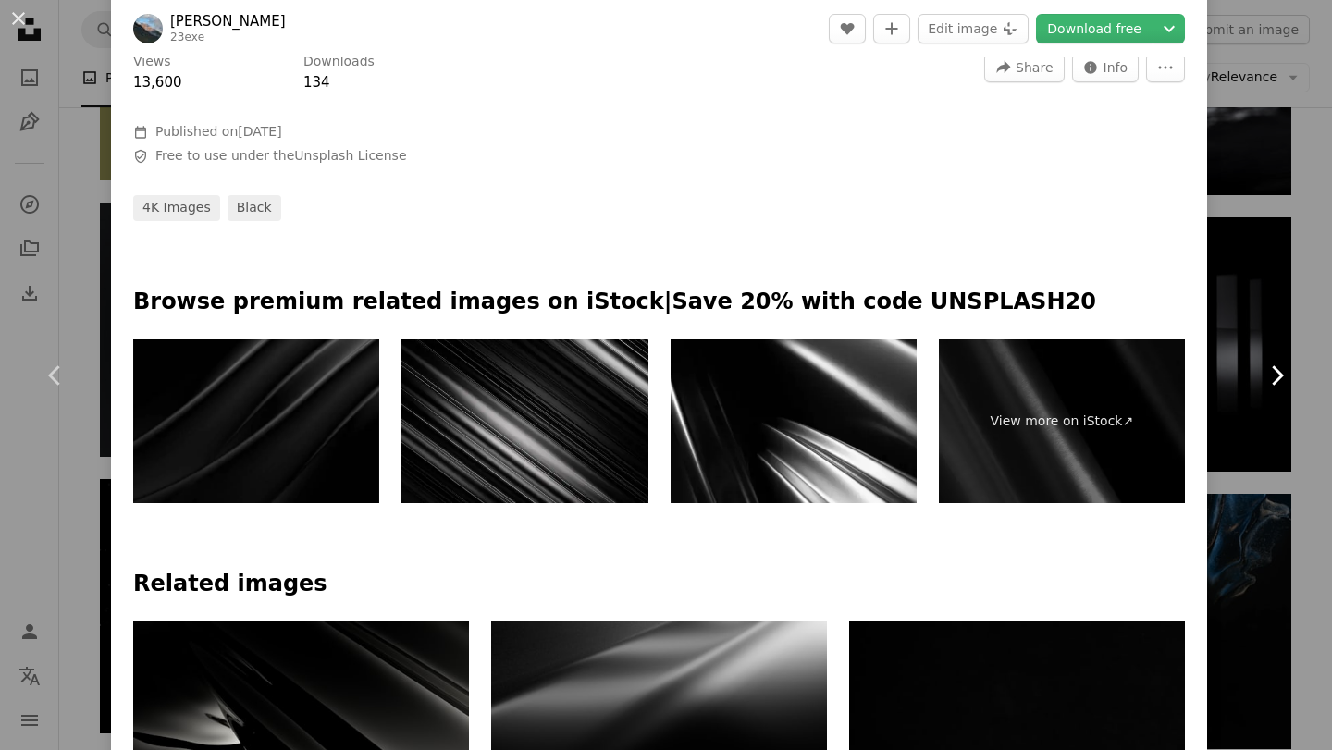
click at [1279, 463] on link "Chevron right" at bounding box center [1276, 376] width 111 height 178
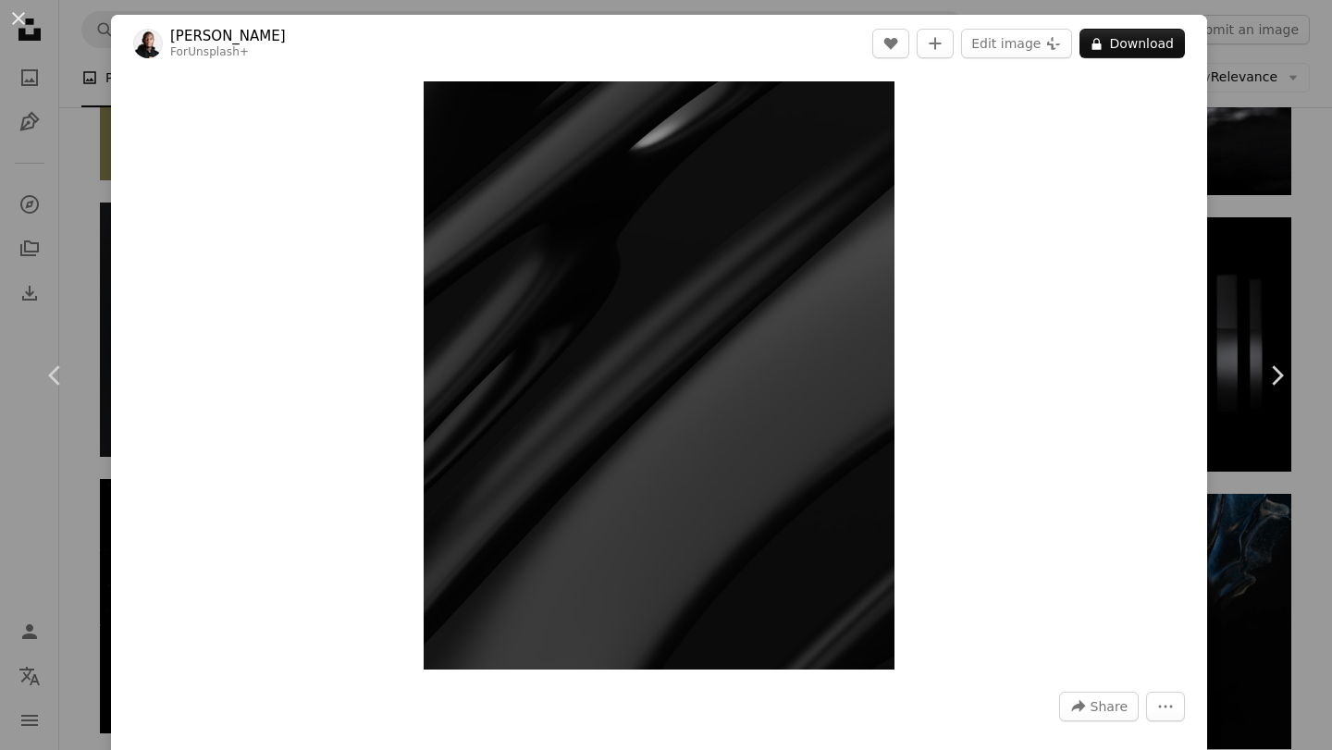
click at [1233, 492] on div "An X shape Chevron left Chevron right [PERSON_NAME] For Unsplash+ A heart A plu…" at bounding box center [666, 375] width 1332 height 750
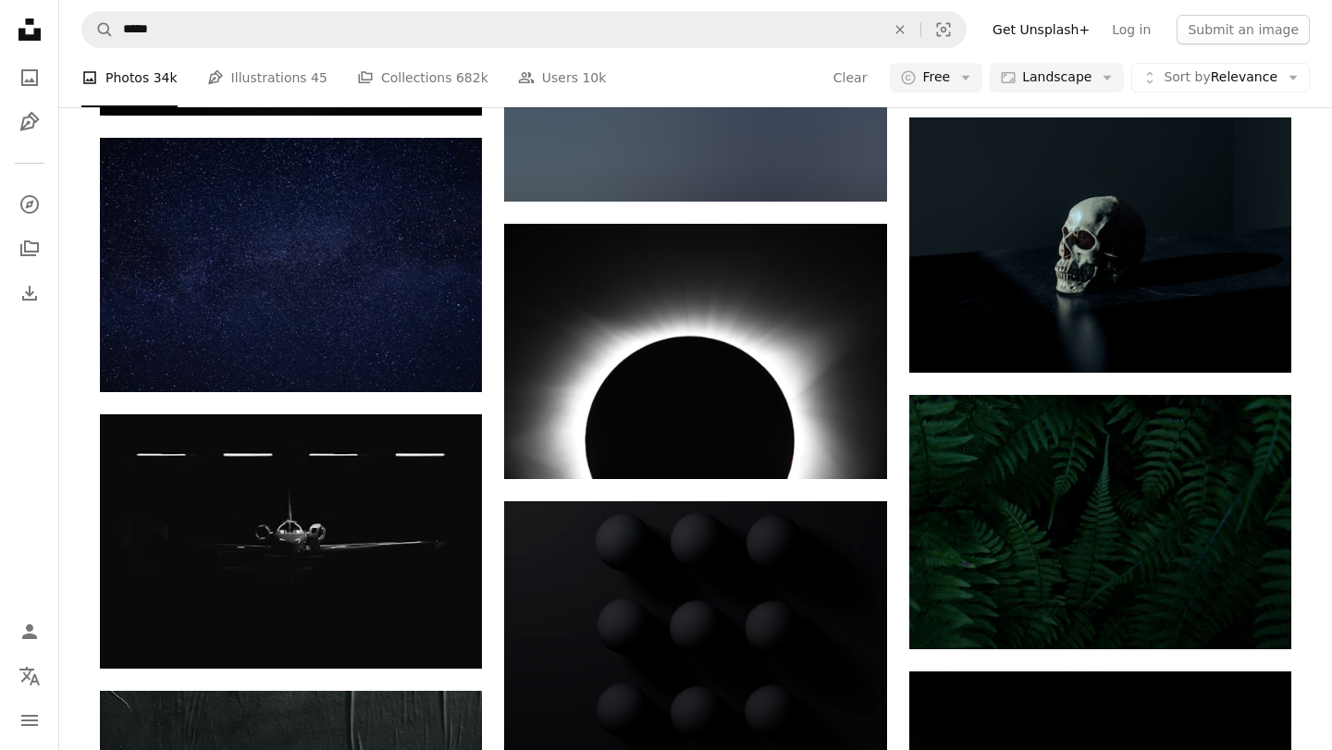
scroll to position [9832, 0]
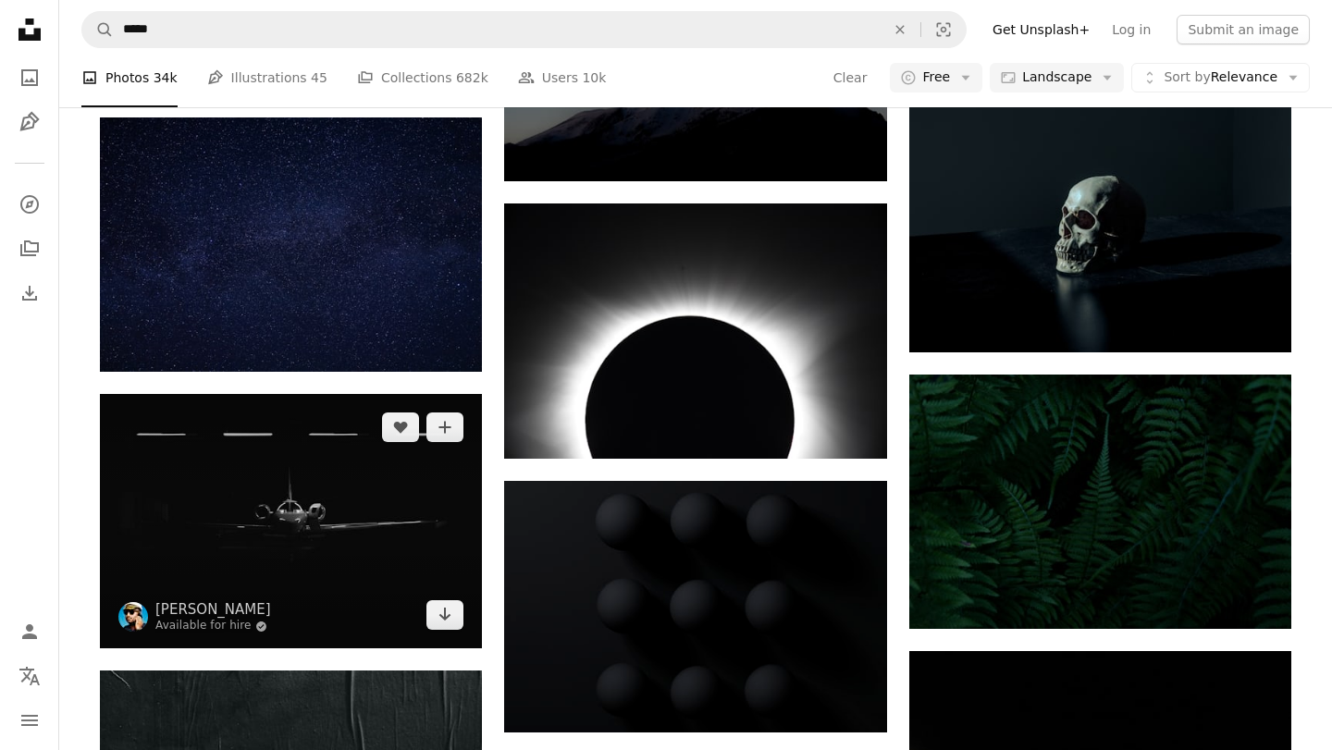
click at [389, 552] on img at bounding box center [291, 521] width 382 height 254
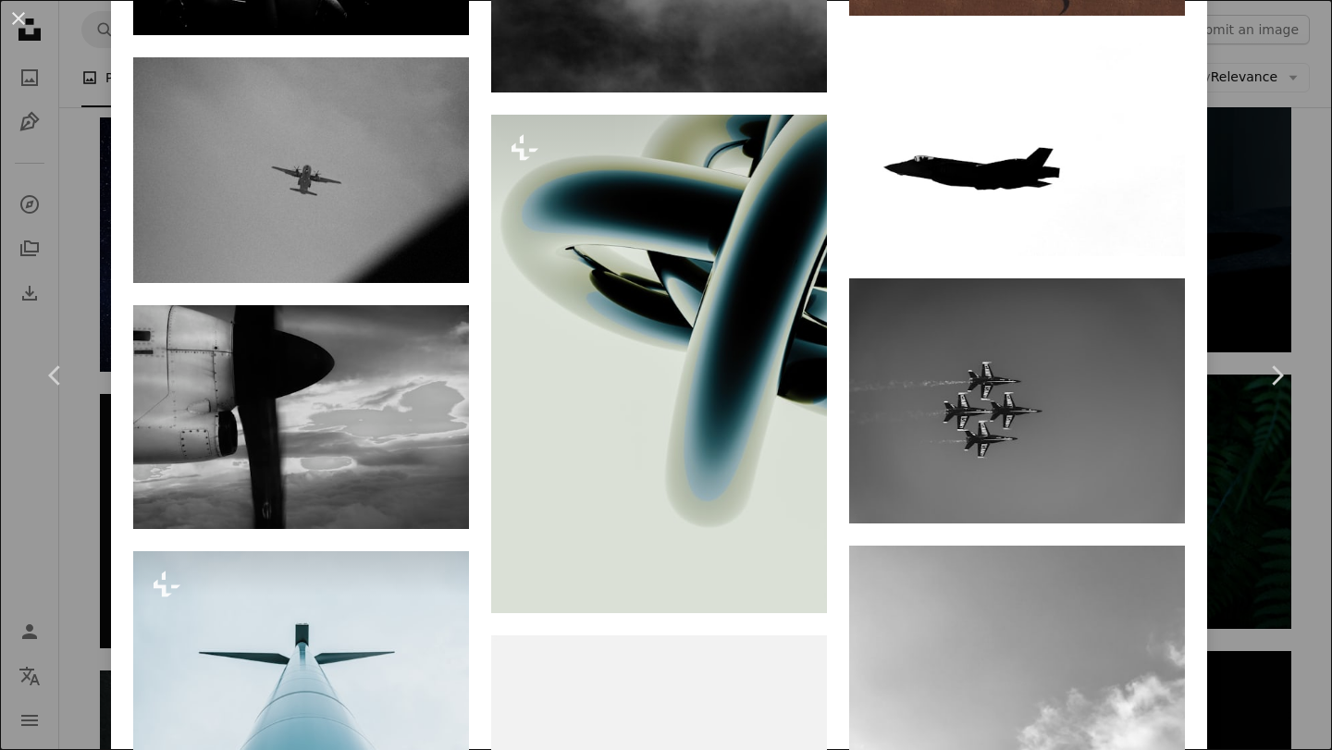
scroll to position [1980, 0]
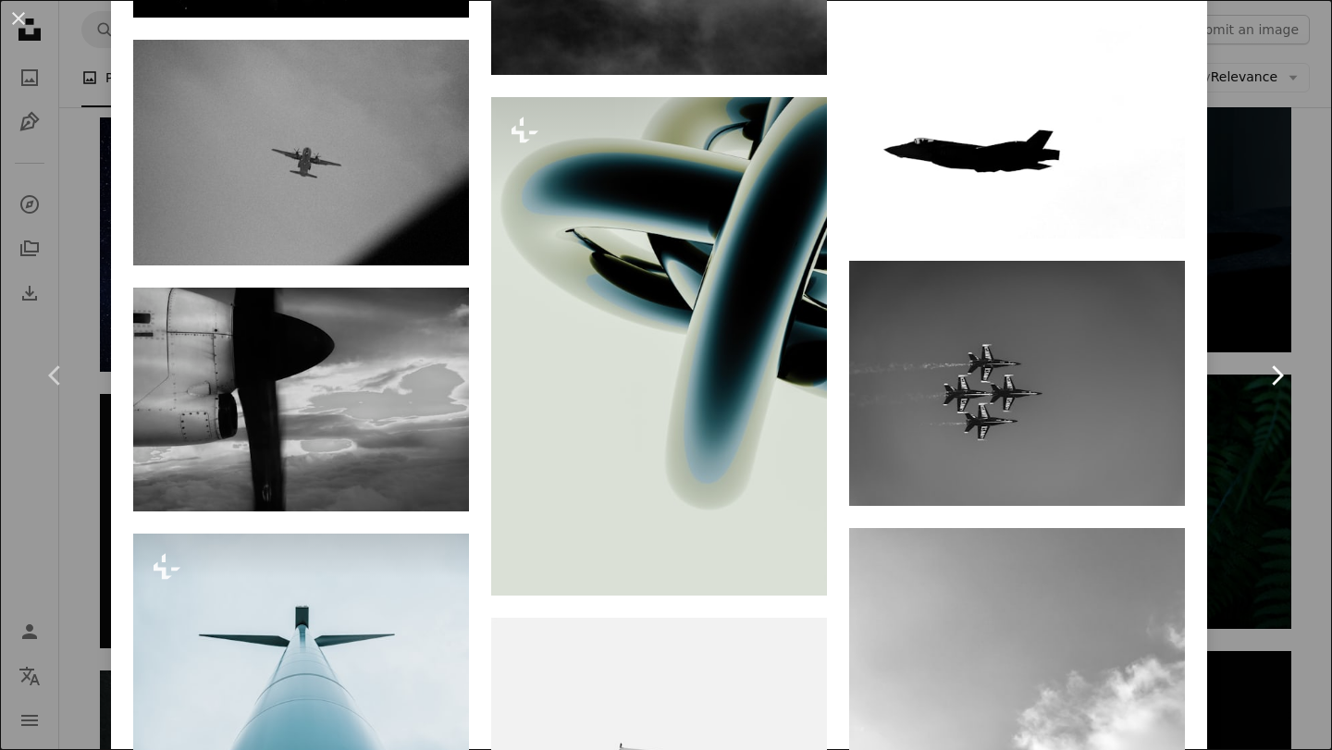
click at [1295, 315] on link "Chevron right" at bounding box center [1276, 376] width 111 height 178
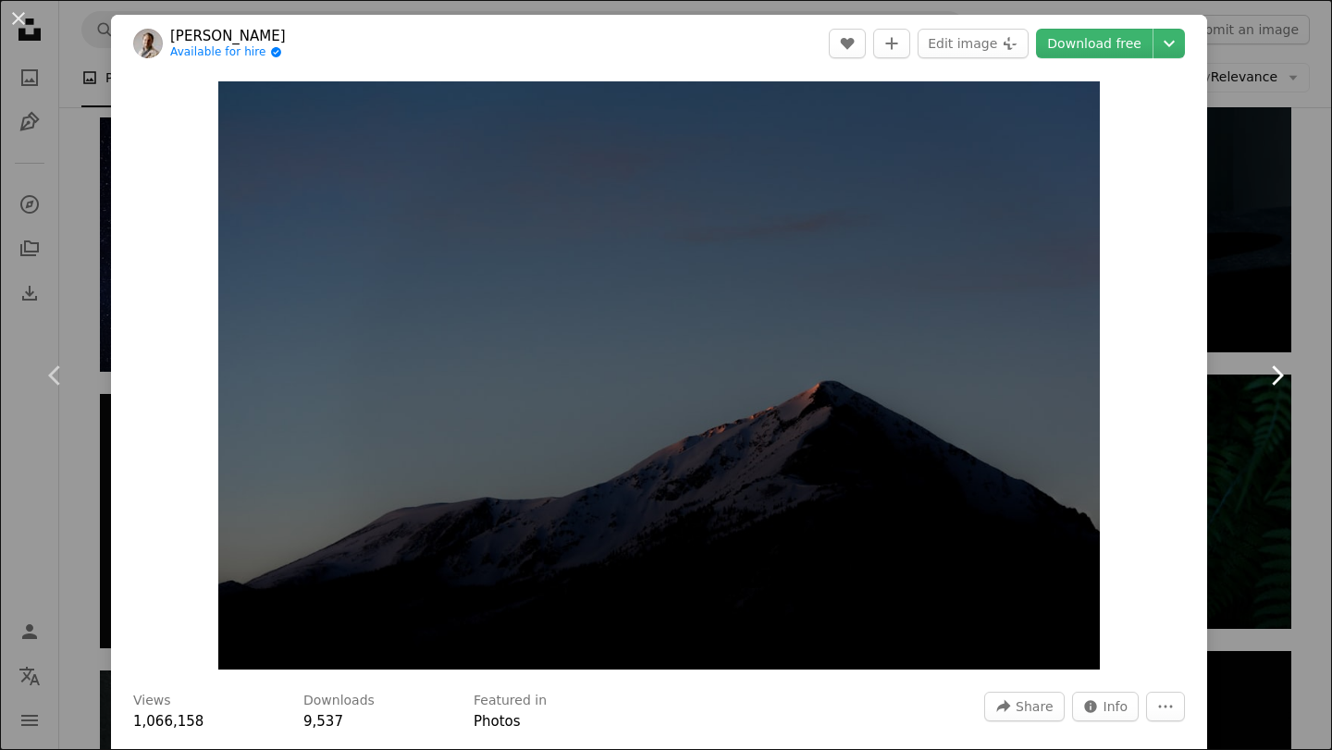
click at [1323, 315] on link "Chevron right" at bounding box center [1276, 376] width 111 height 178
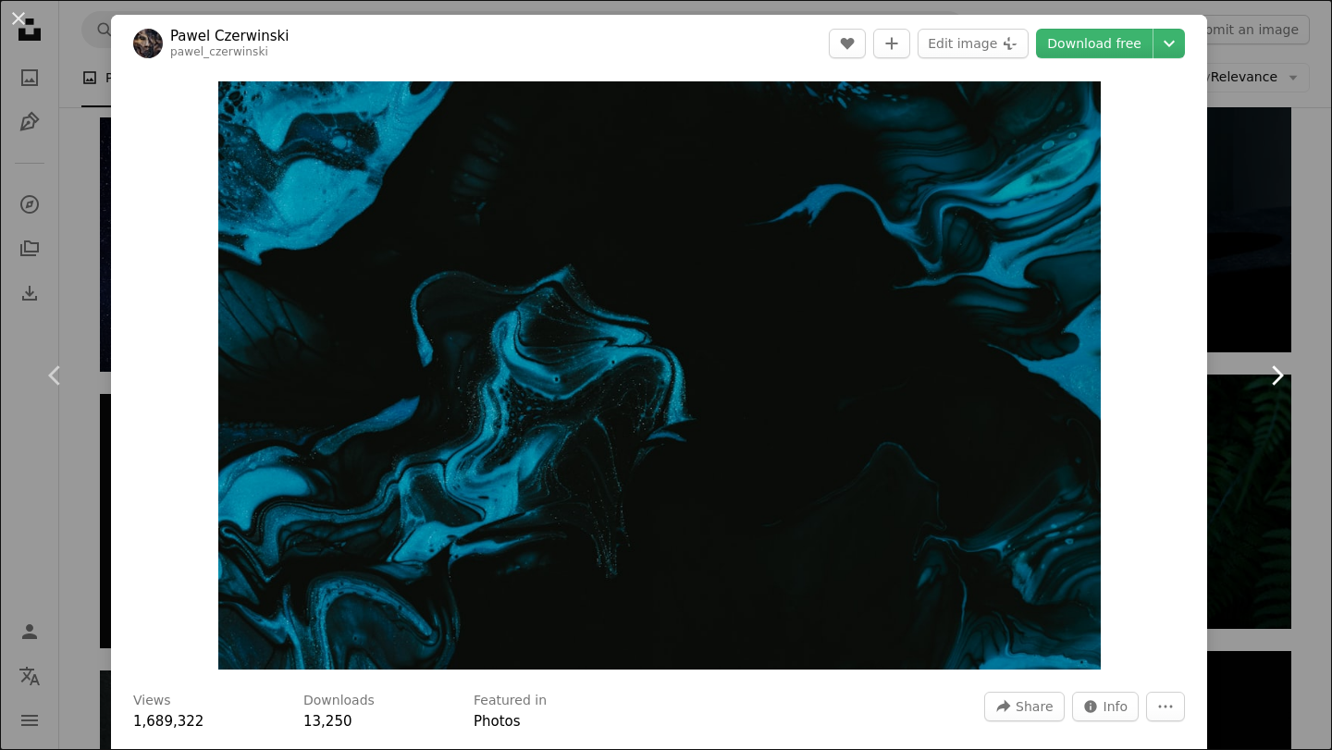
click at [1315, 316] on link "Chevron right" at bounding box center [1276, 376] width 111 height 178
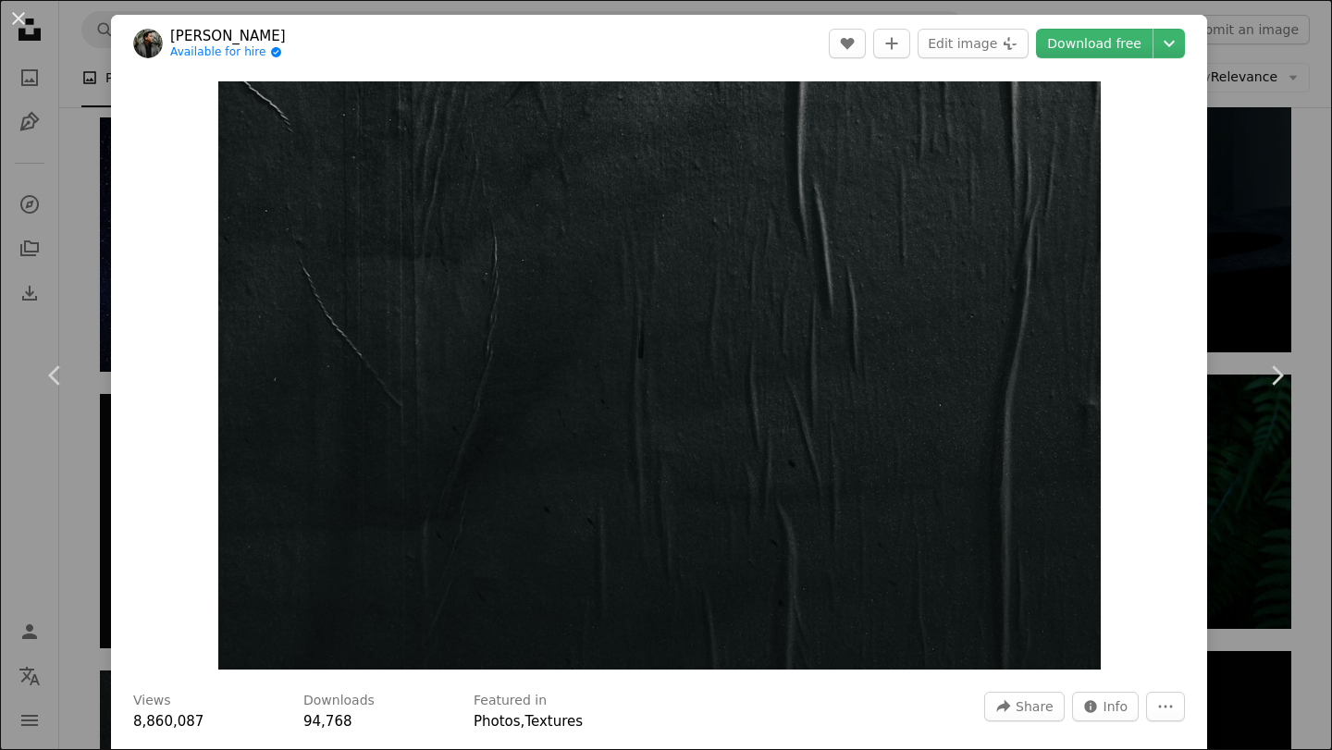
click at [1320, 277] on div "An X shape Chevron left Chevron right [PERSON_NAME] Available for hire A checkm…" at bounding box center [666, 375] width 1332 height 750
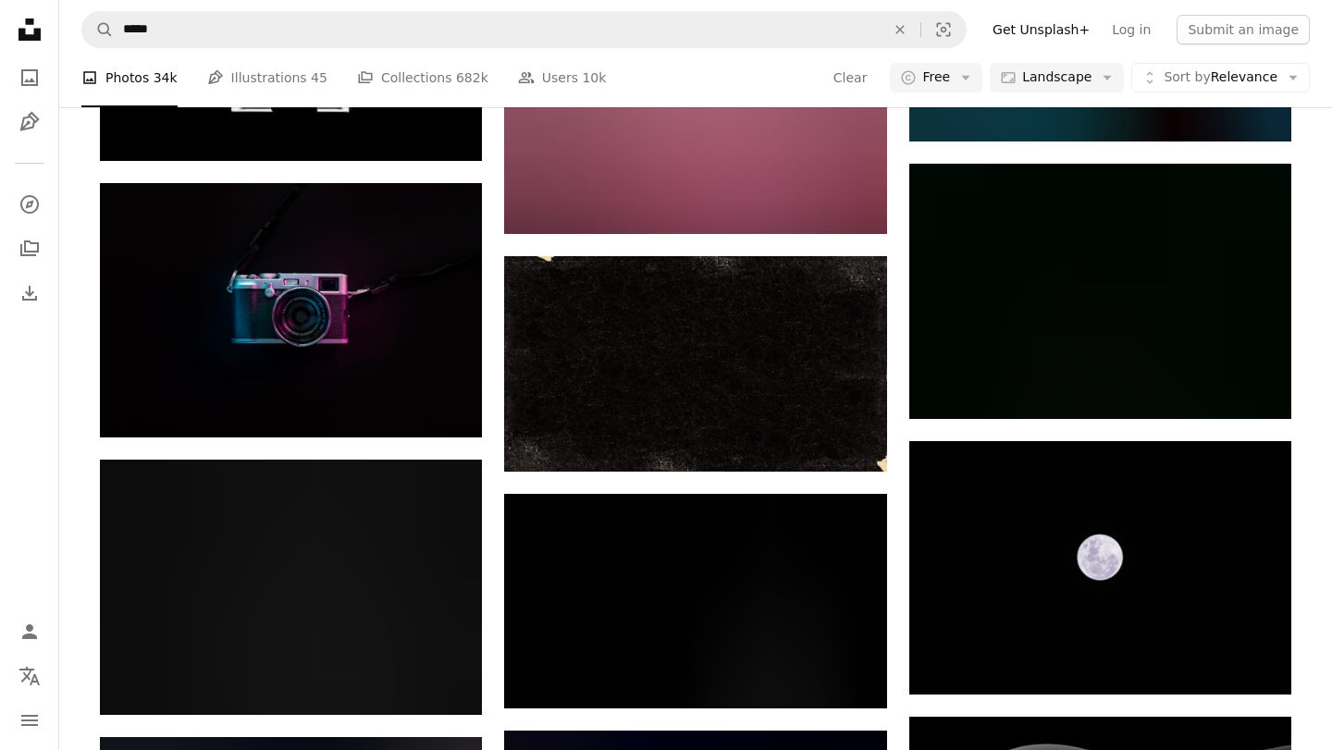
scroll to position [11428, 0]
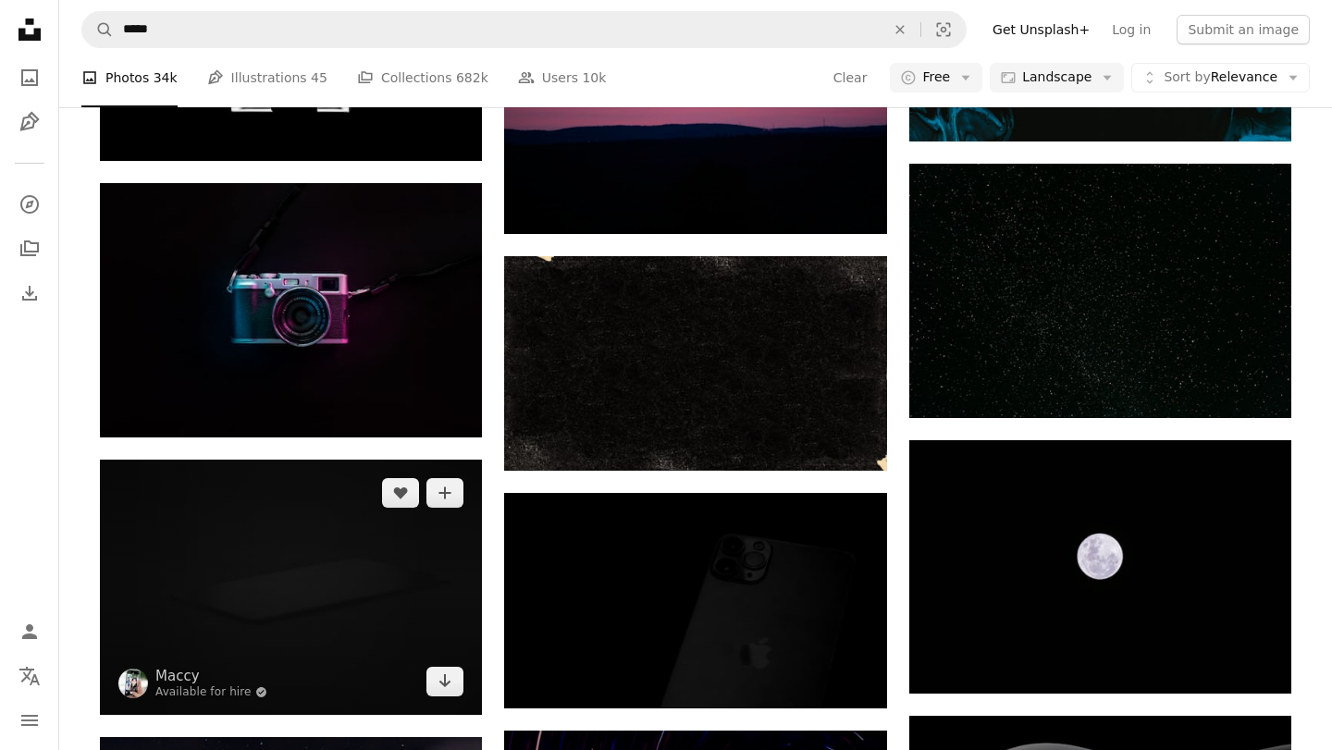
click at [331, 564] on img at bounding box center [291, 587] width 382 height 254
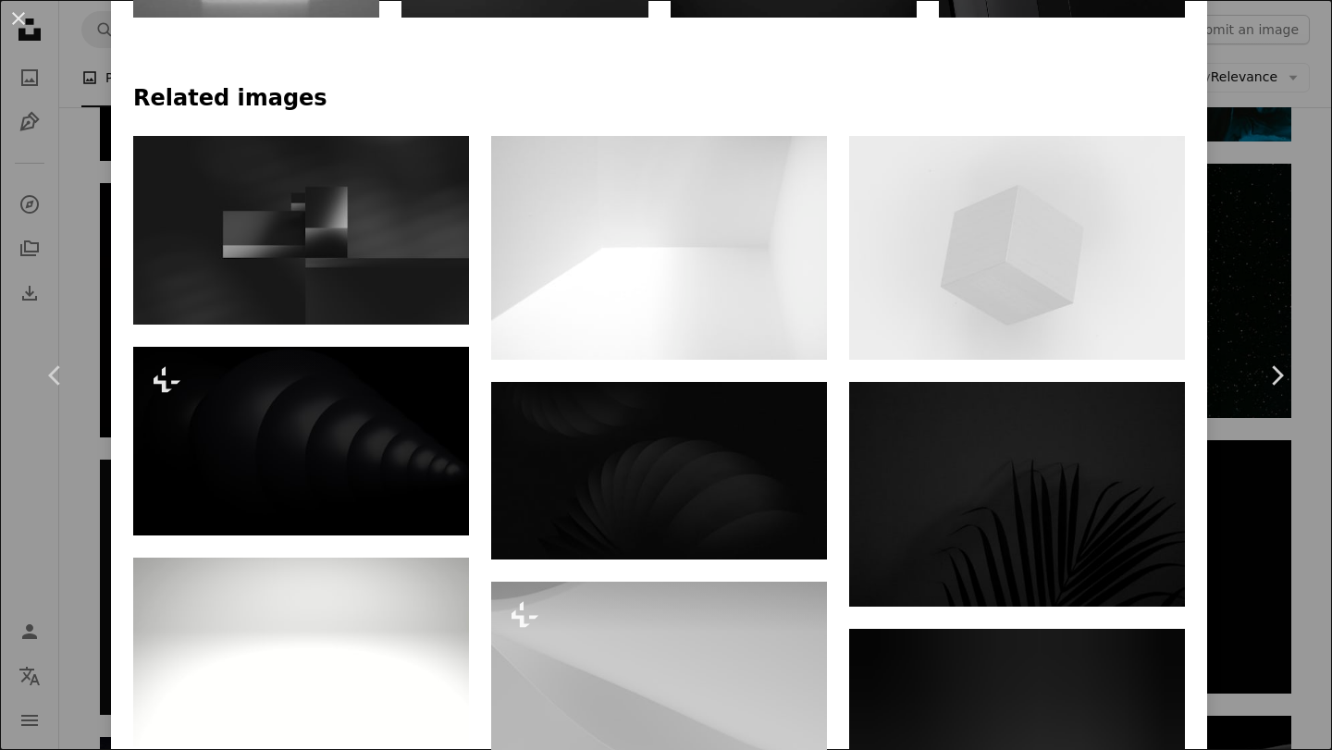
scroll to position [1359, 0]
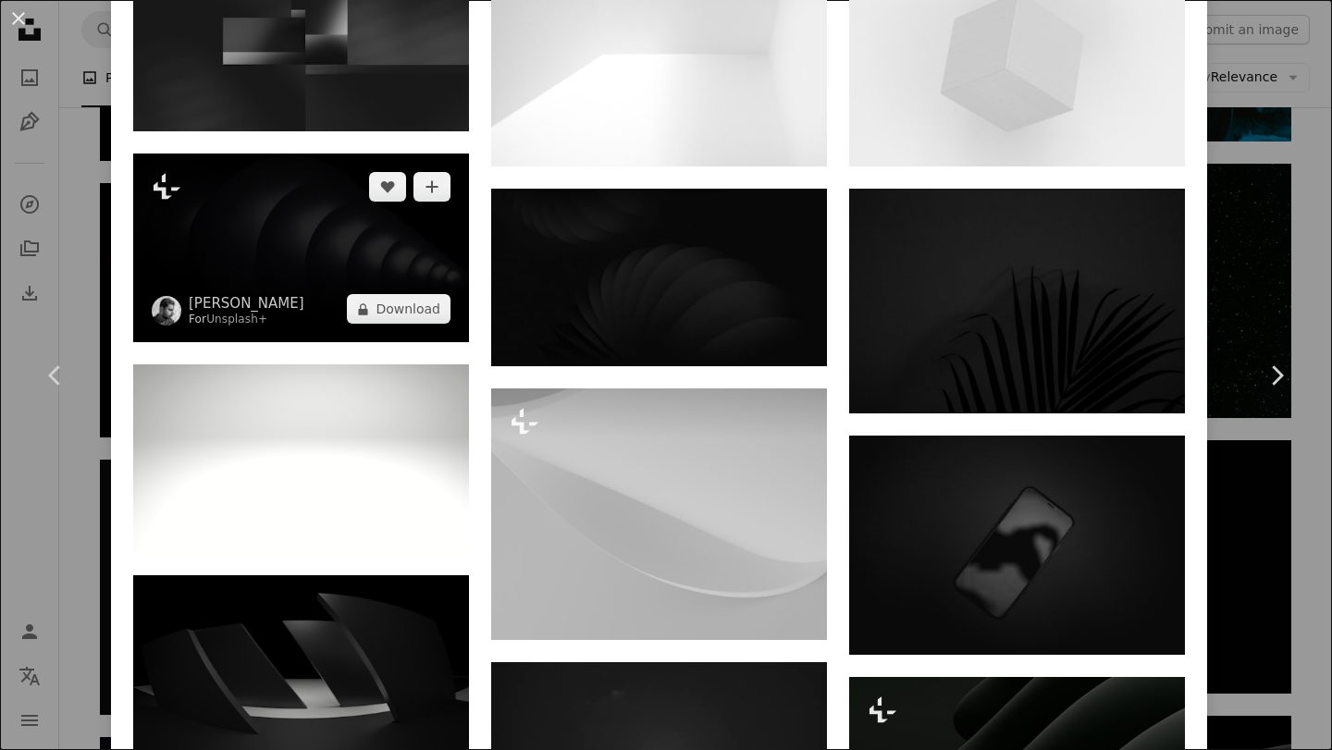
click at [340, 266] on img at bounding box center [301, 248] width 336 height 189
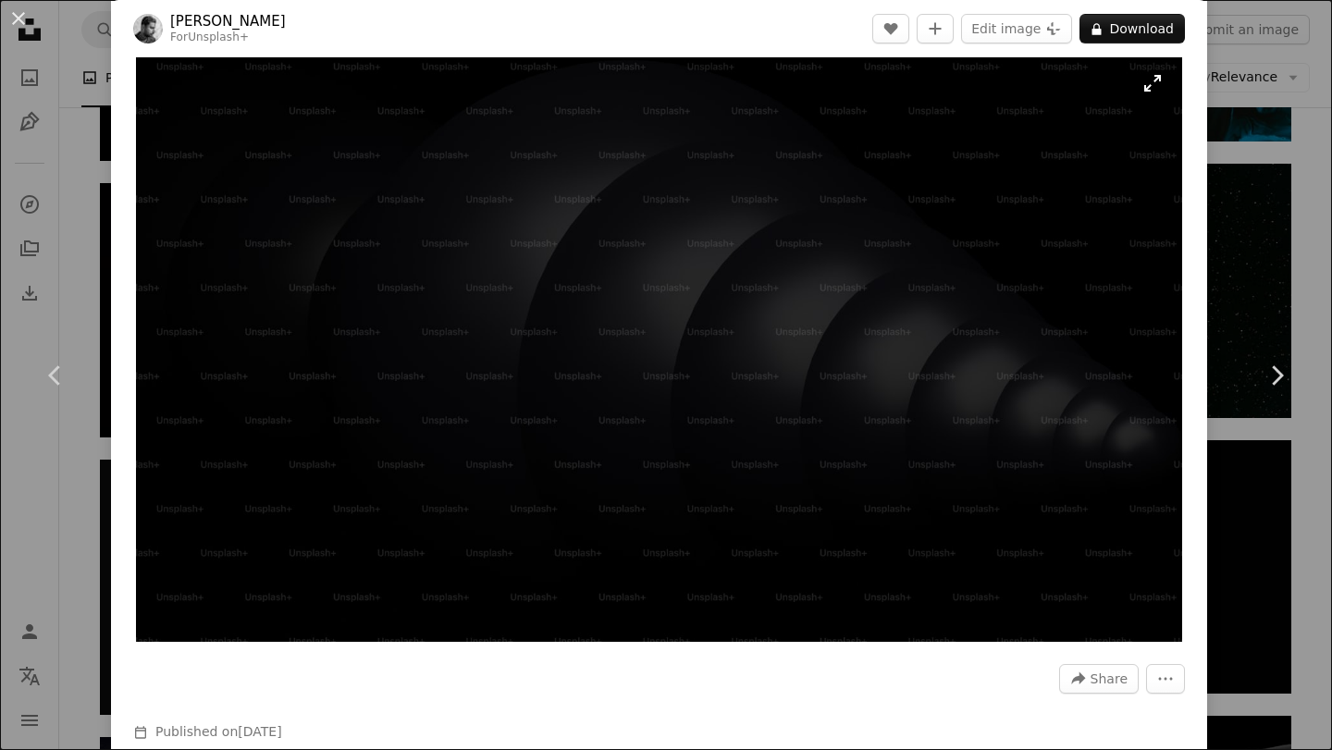
scroll to position [23, 0]
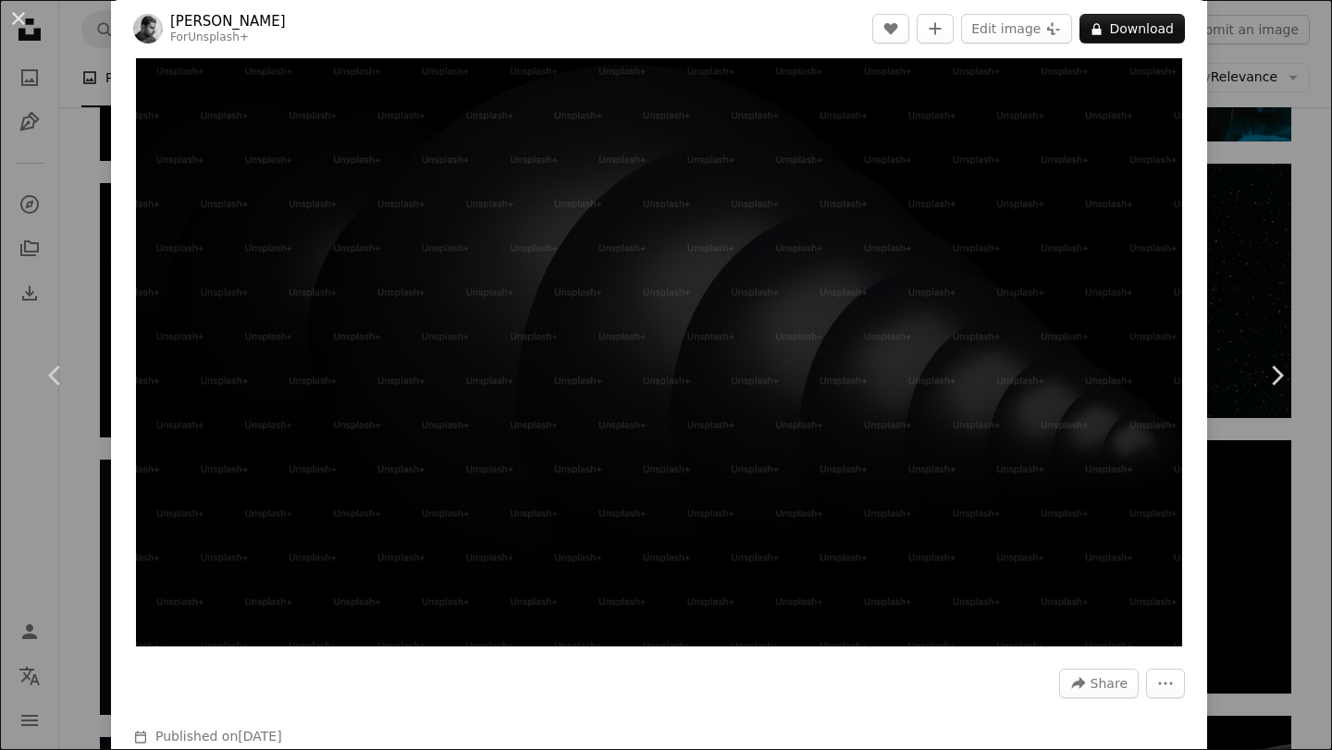
click at [1274, 472] on div "An X shape Chevron left Chevron right [PERSON_NAME] For Unsplash+ A heart A plu…" at bounding box center [666, 375] width 1332 height 750
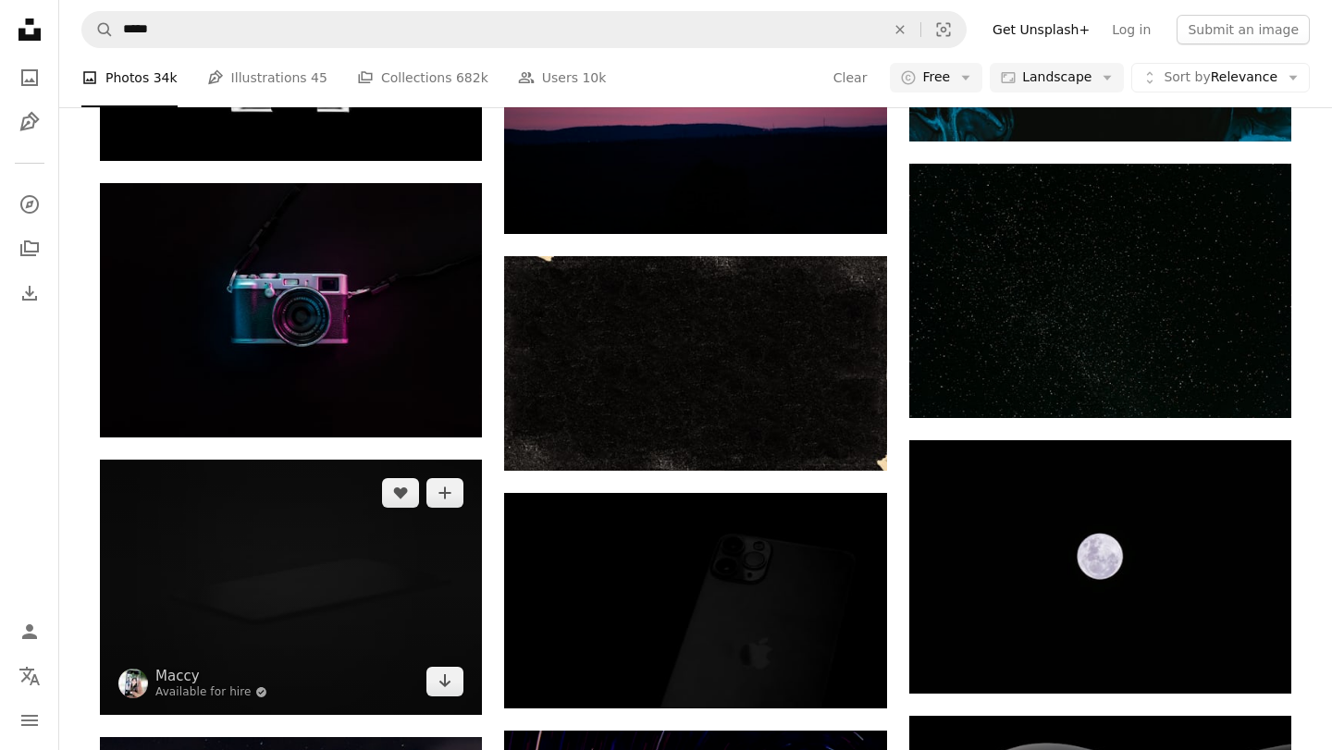
click at [379, 542] on img at bounding box center [291, 587] width 382 height 254
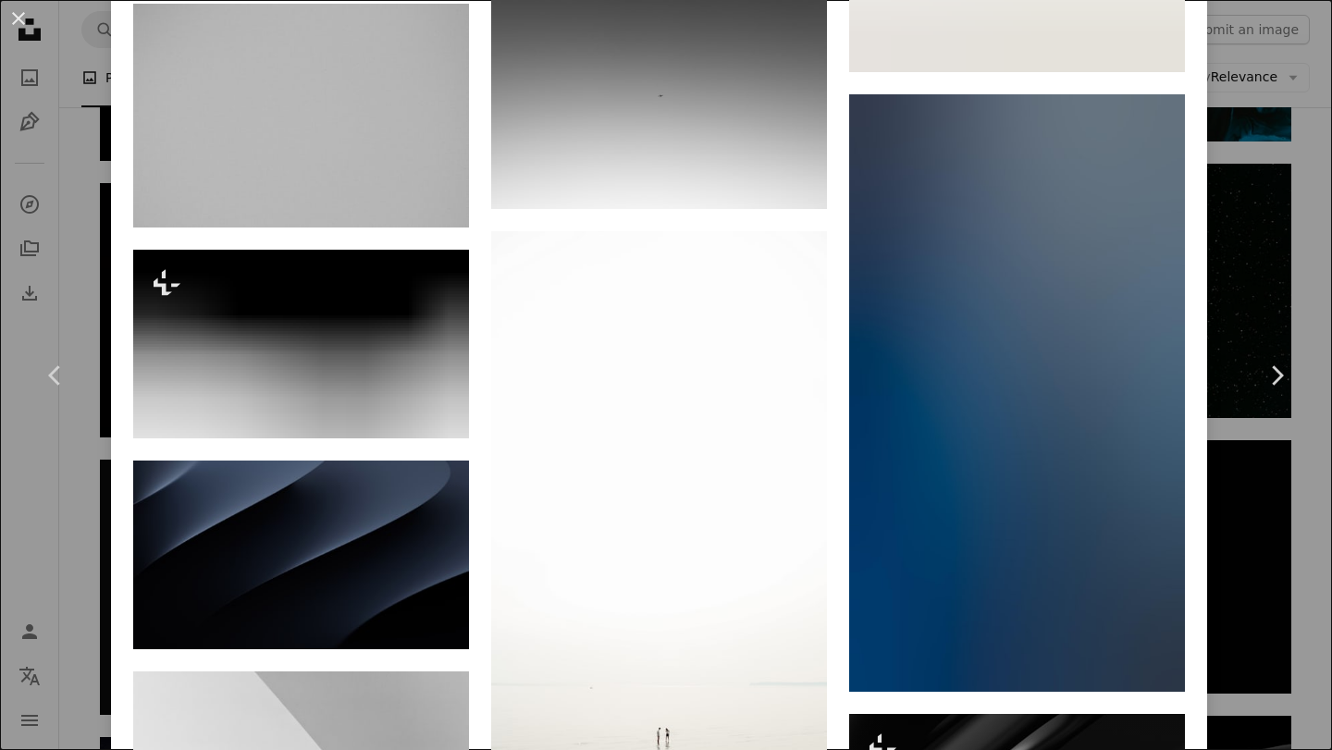
scroll to position [7584, 0]
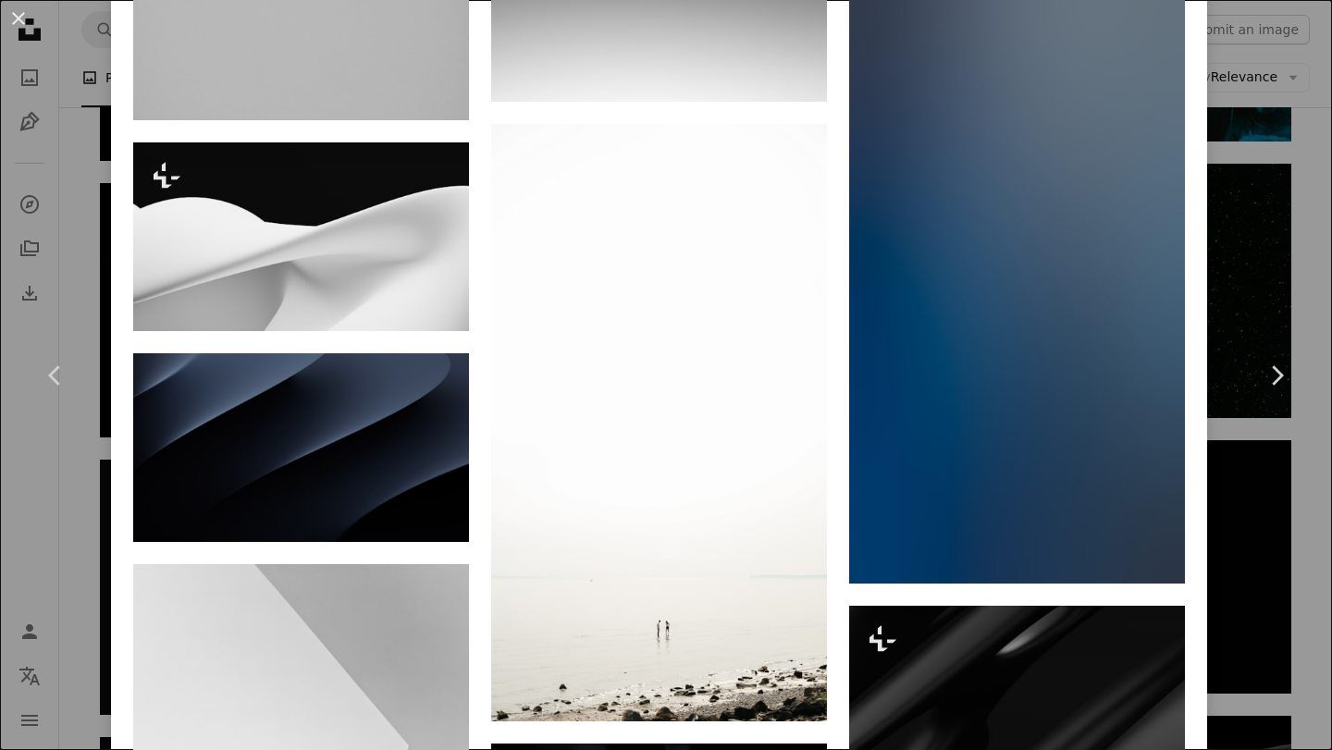
click at [1271, 197] on div "An X shape Chevron left Chevron right Maccy Available for hire A checkmark insi…" at bounding box center [666, 375] width 1332 height 750
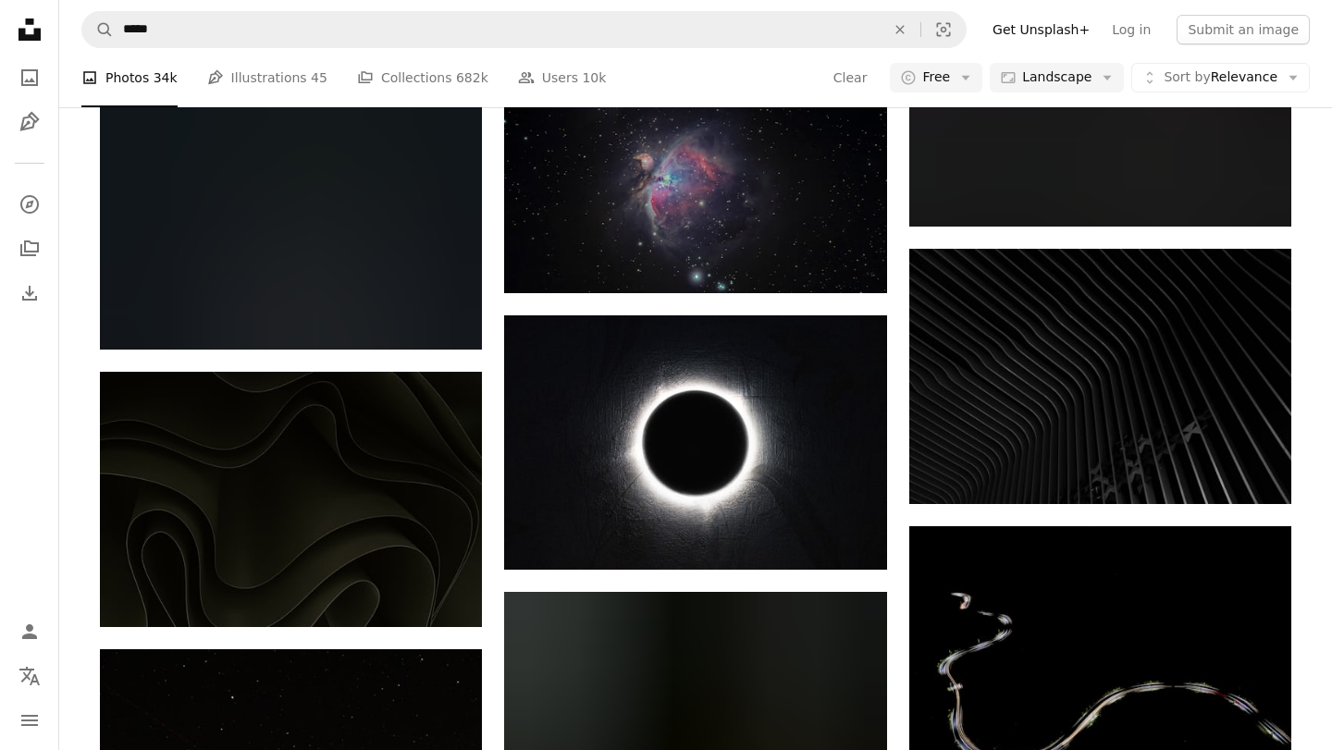
scroll to position [20137, 0]
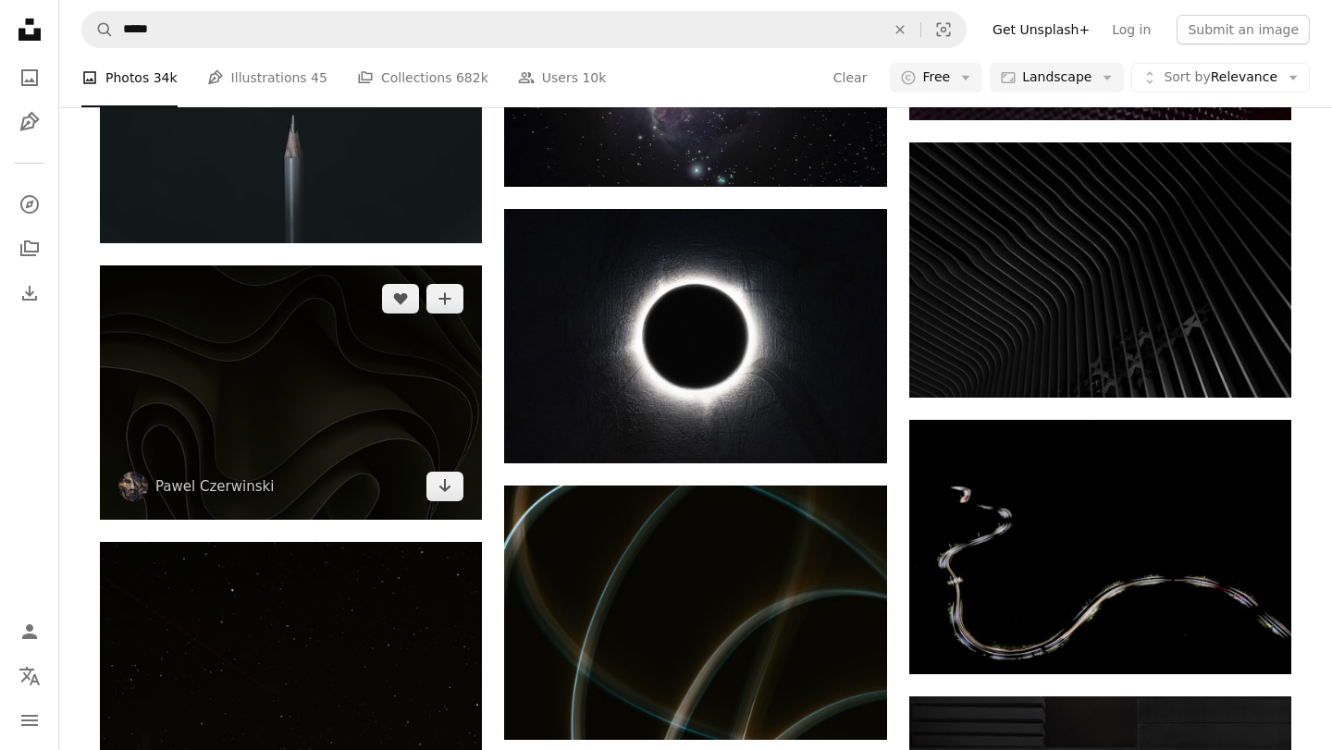
click at [356, 409] on img at bounding box center [291, 393] width 382 height 254
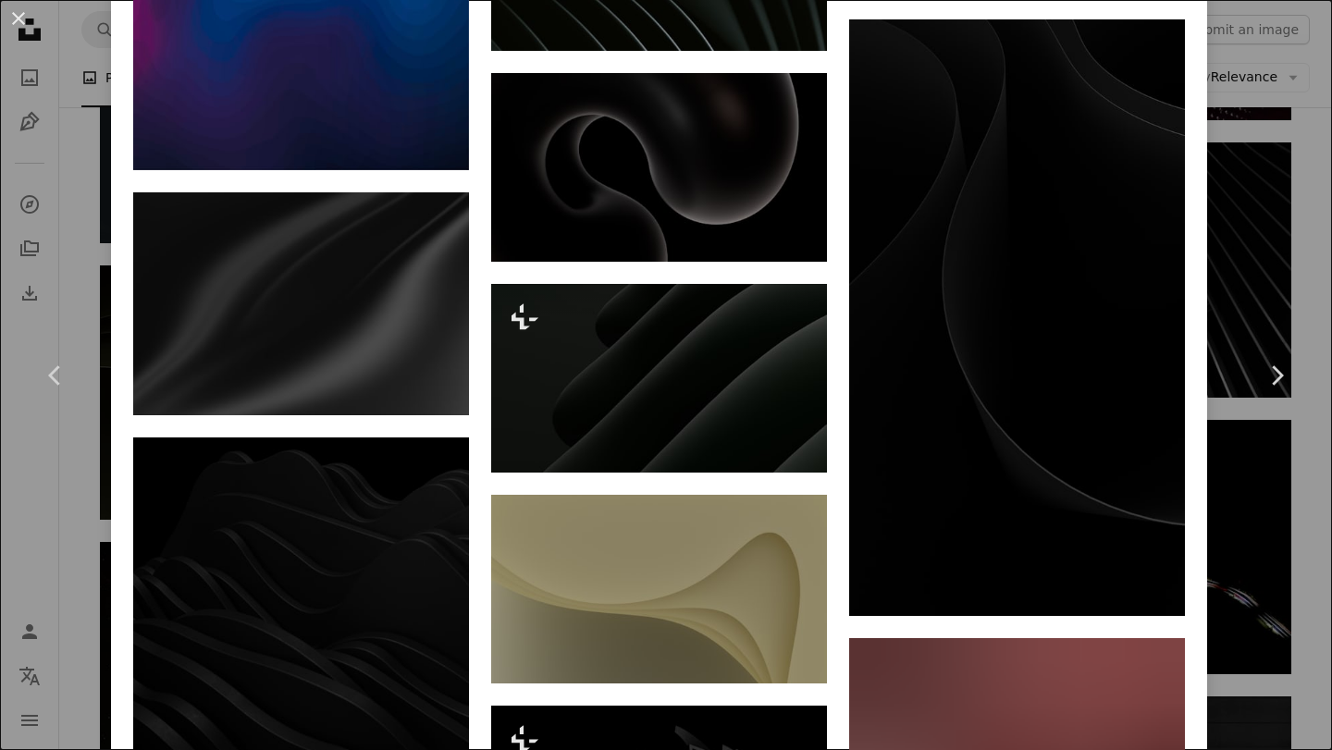
scroll to position [4422, 0]
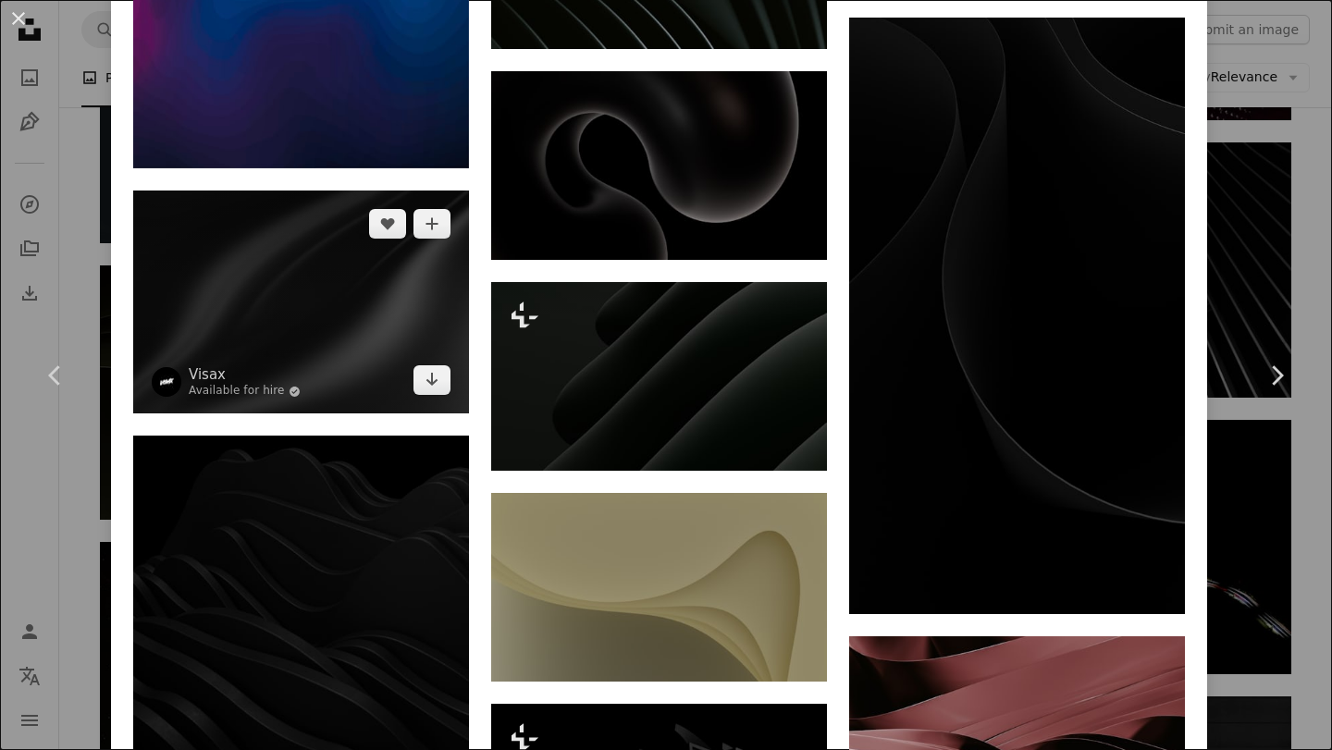
click at [318, 356] on img at bounding box center [301, 303] width 336 height 224
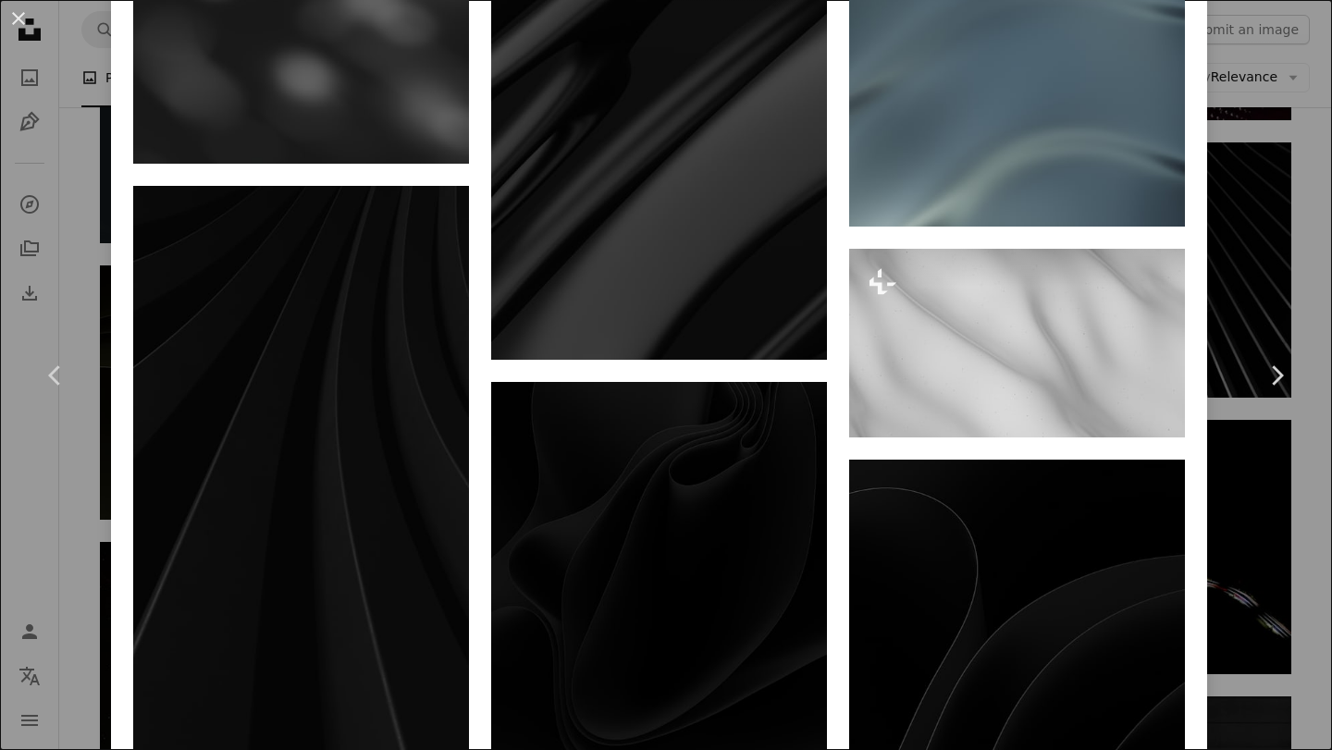
scroll to position [1840, 0]
